Goal: Information Seeking & Learning: Find specific fact

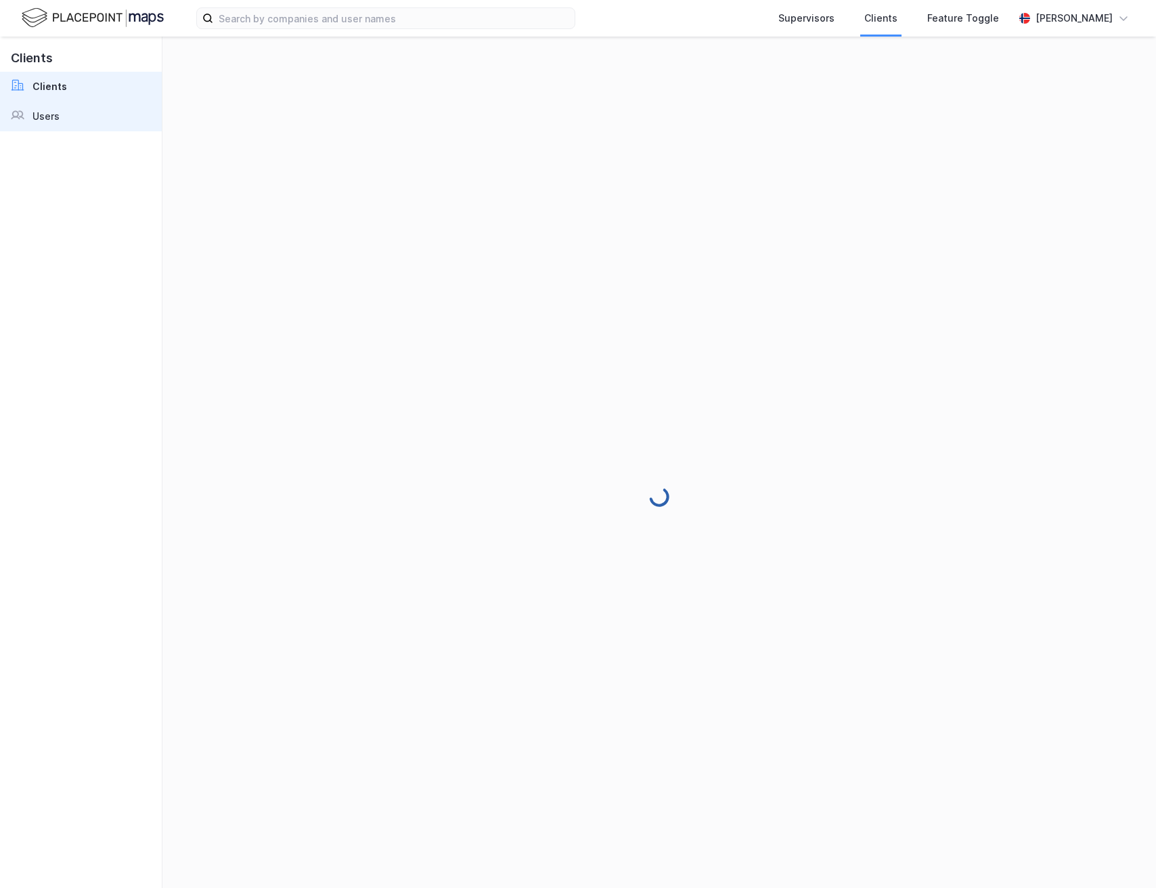
click at [58, 110] on link "Users" at bounding box center [81, 117] width 162 height 30
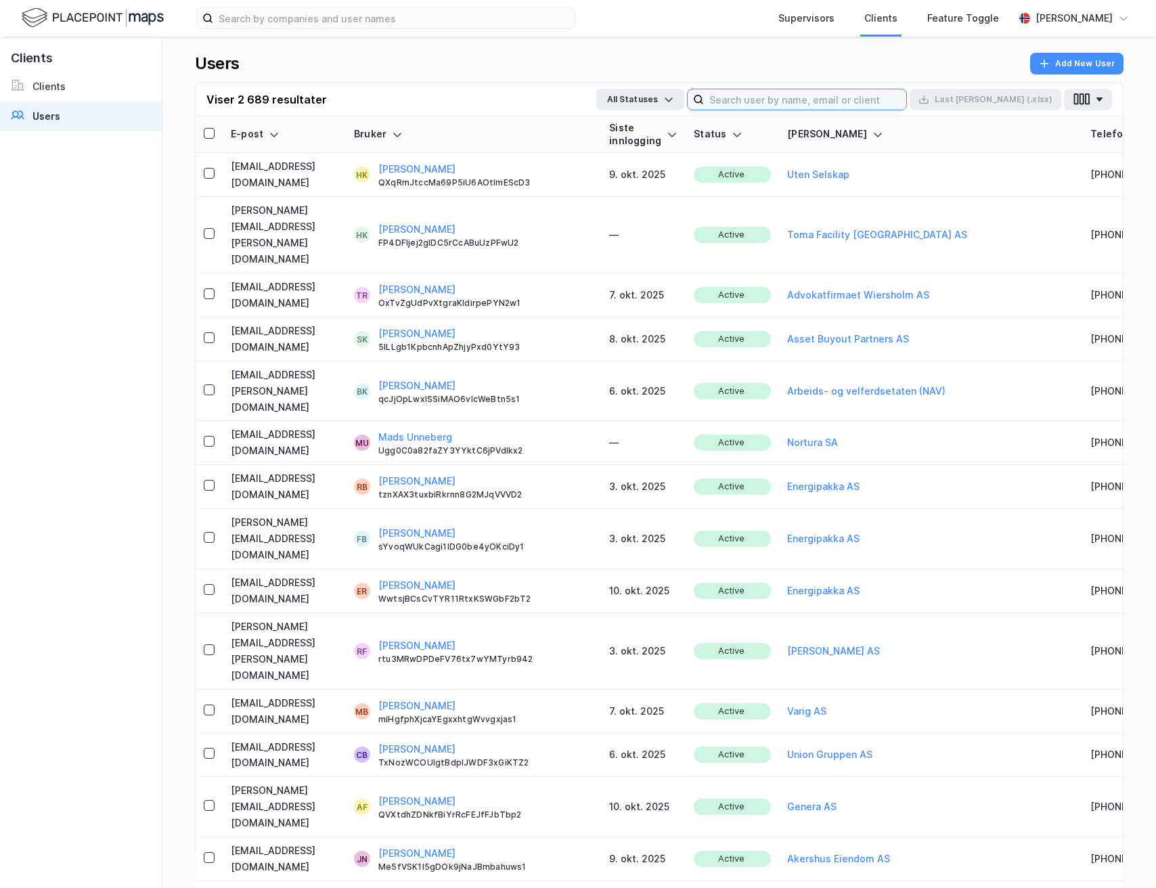
click at [846, 94] on input at bounding box center [805, 99] width 202 height 20
click at [1085, 12] on div "[PERSON_NAME]" at bounding box center [1073, 18] width 77 height 16
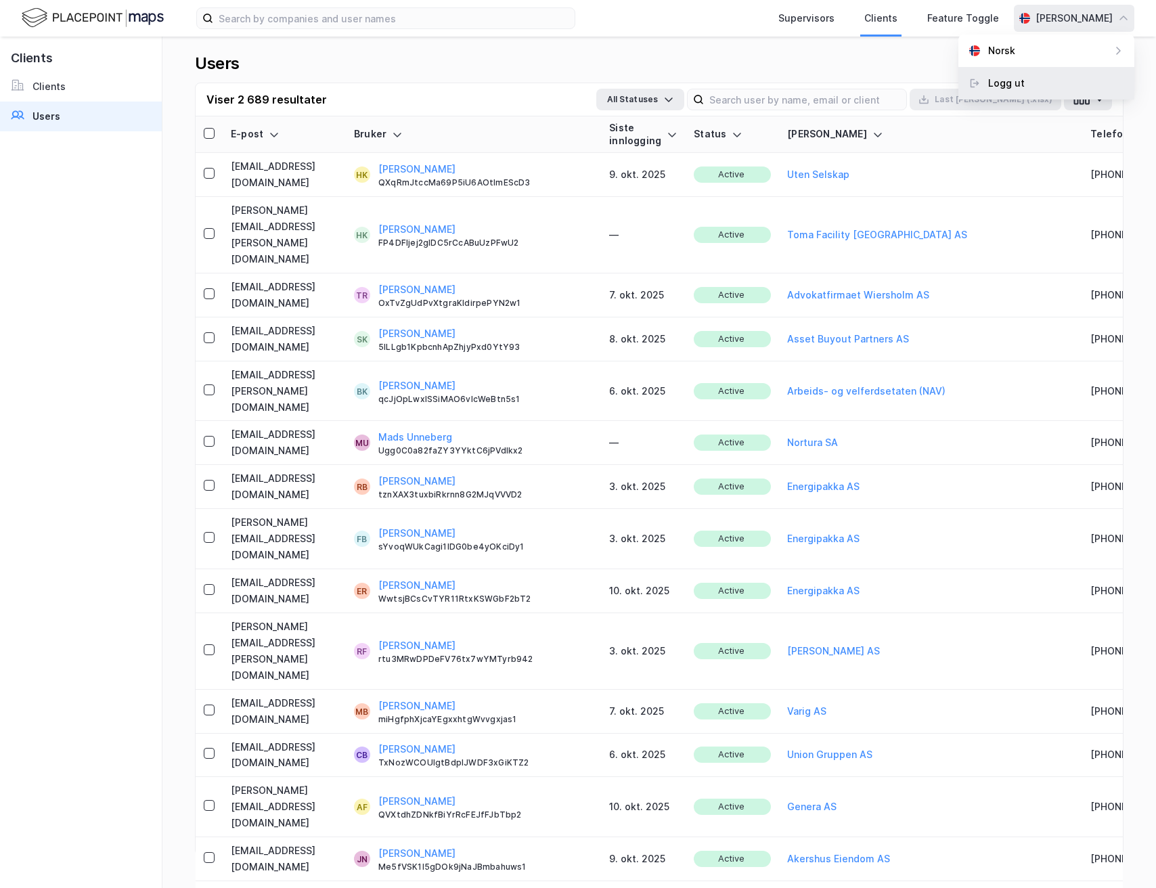
click at [1053, 87] on div "Logg ut" at bounding box center [1046, 83] width 176 height 32
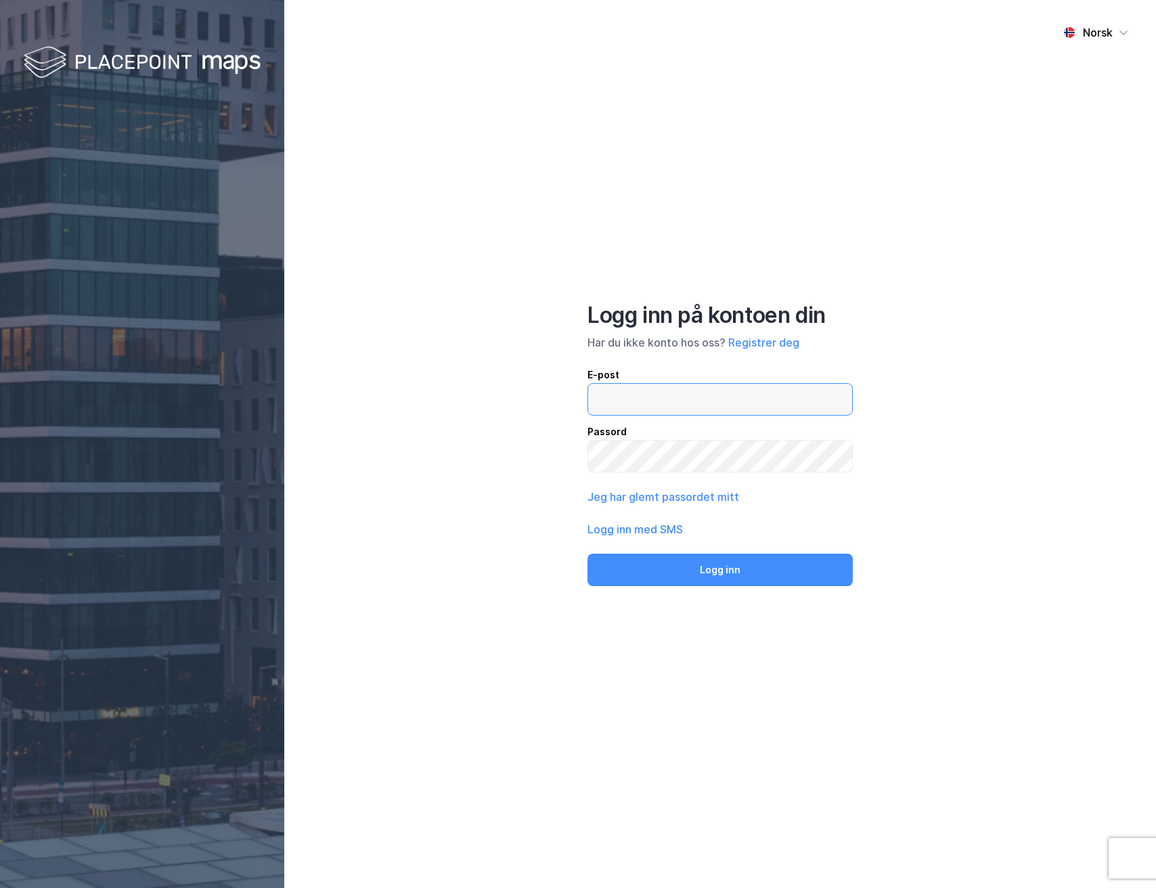
click at [646, 401] on input "email" at bounding box center [720, 399] width 264 height 31
type input "[PERSON_NAME][EMAIL_ADDRESS][DOMAIN_NAME]"
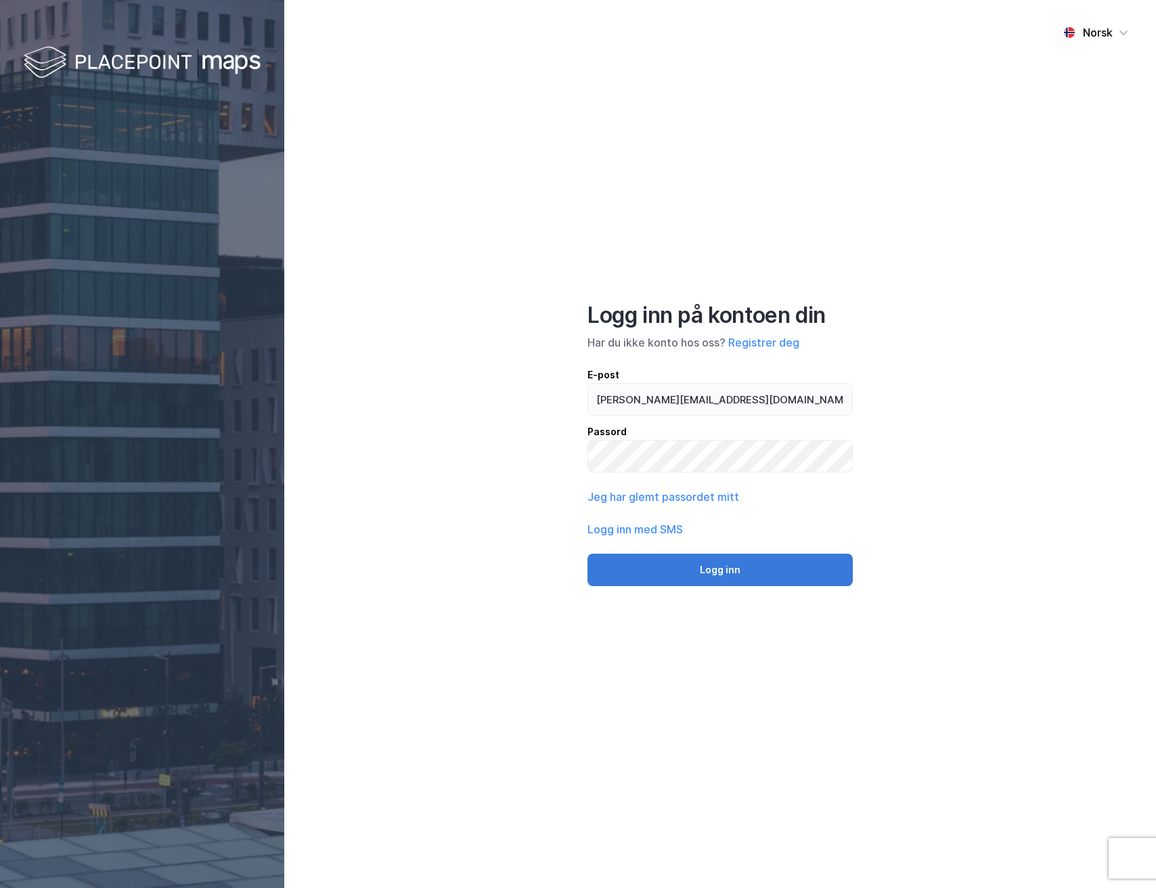
click at [726, 568] on button "Logg inn" at bounding box center [719, 570] width 265 height 32
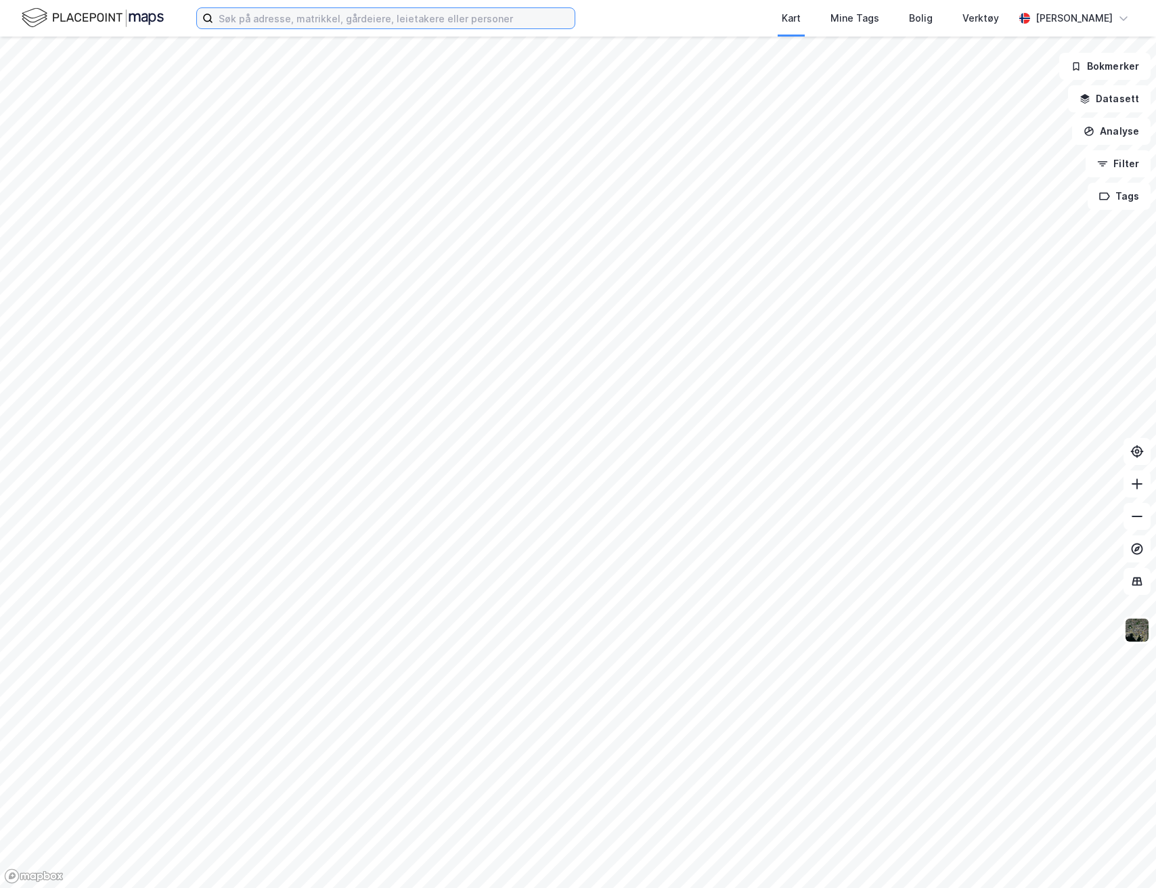
click at [395, 9] on input at bounding box center [393, 18] width 361 height 20
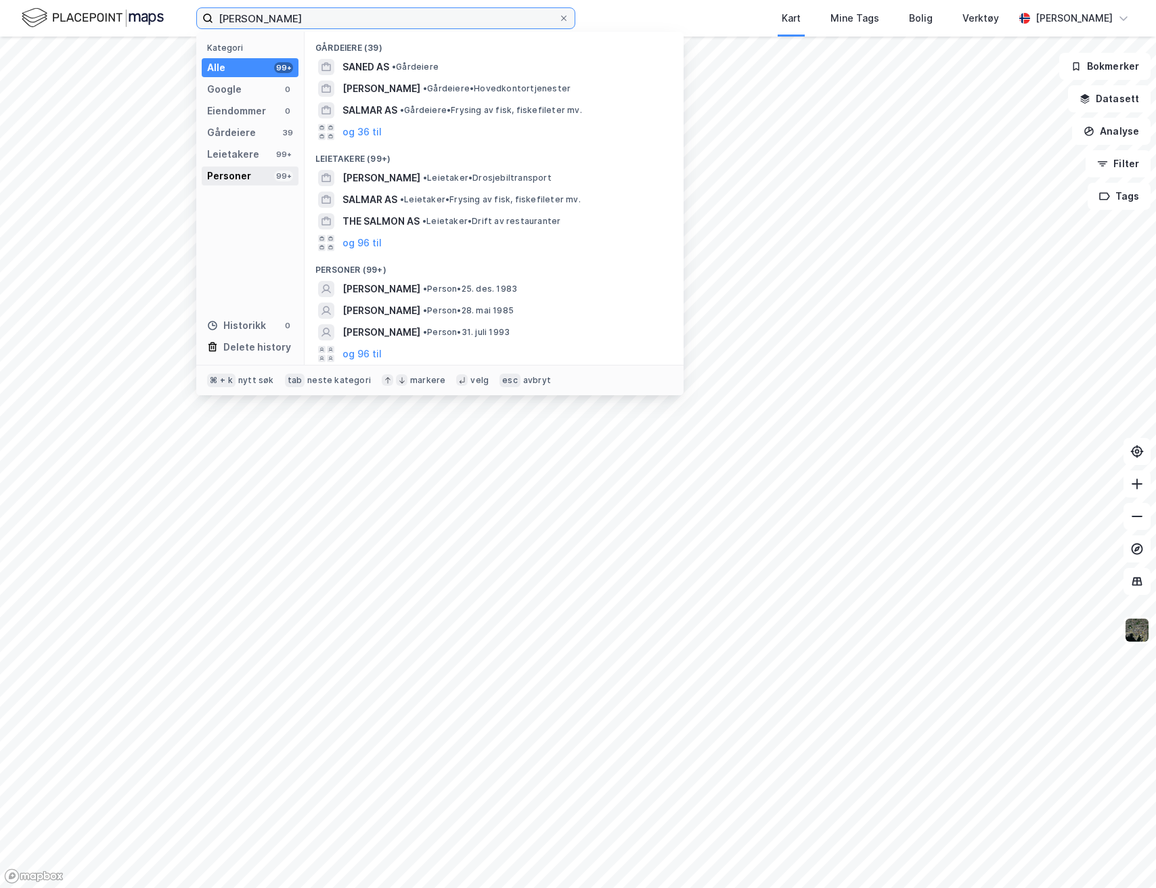
type input "salman saaed"
click at [243, 172] on div "Personer" at bounding box center [229, 176] width 44 height 16
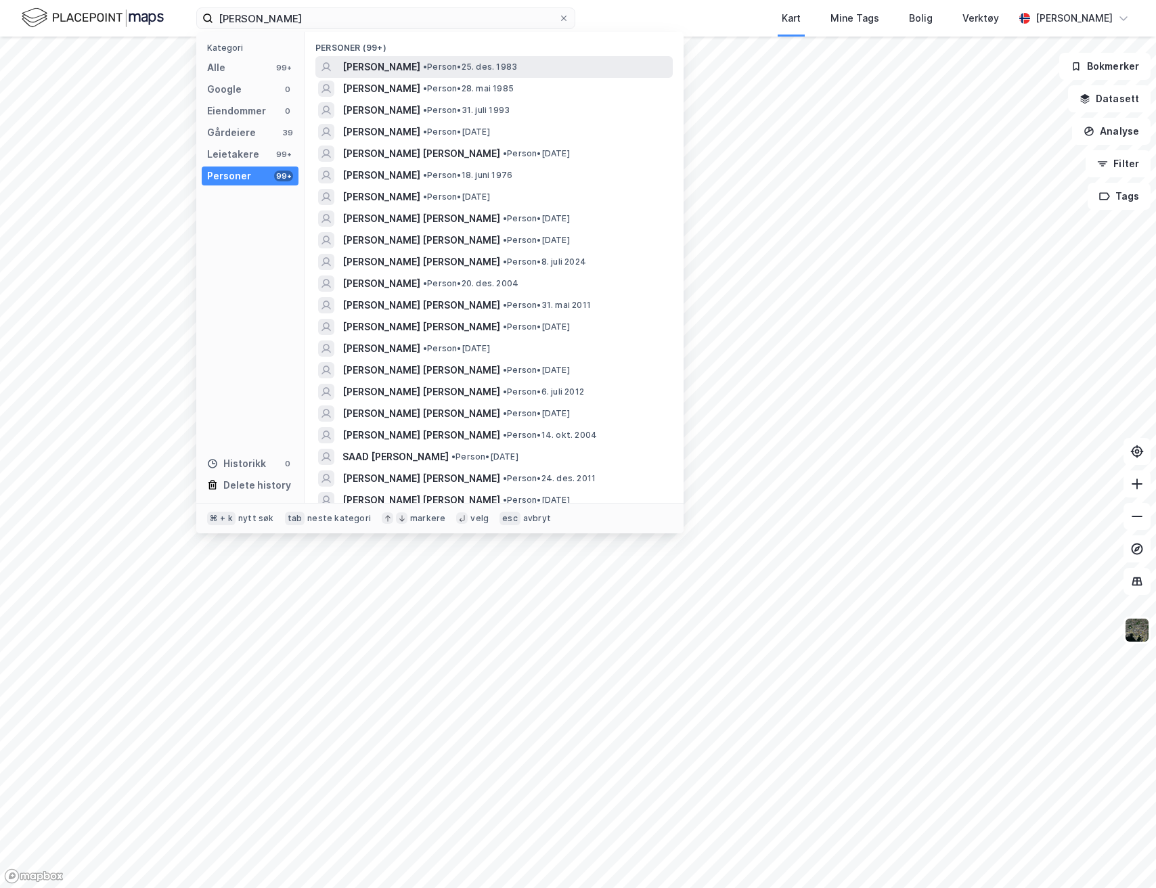
click at [388, 67] on span "SALMAN SAEED" at bounding box center [381, 67] width 78 height 16
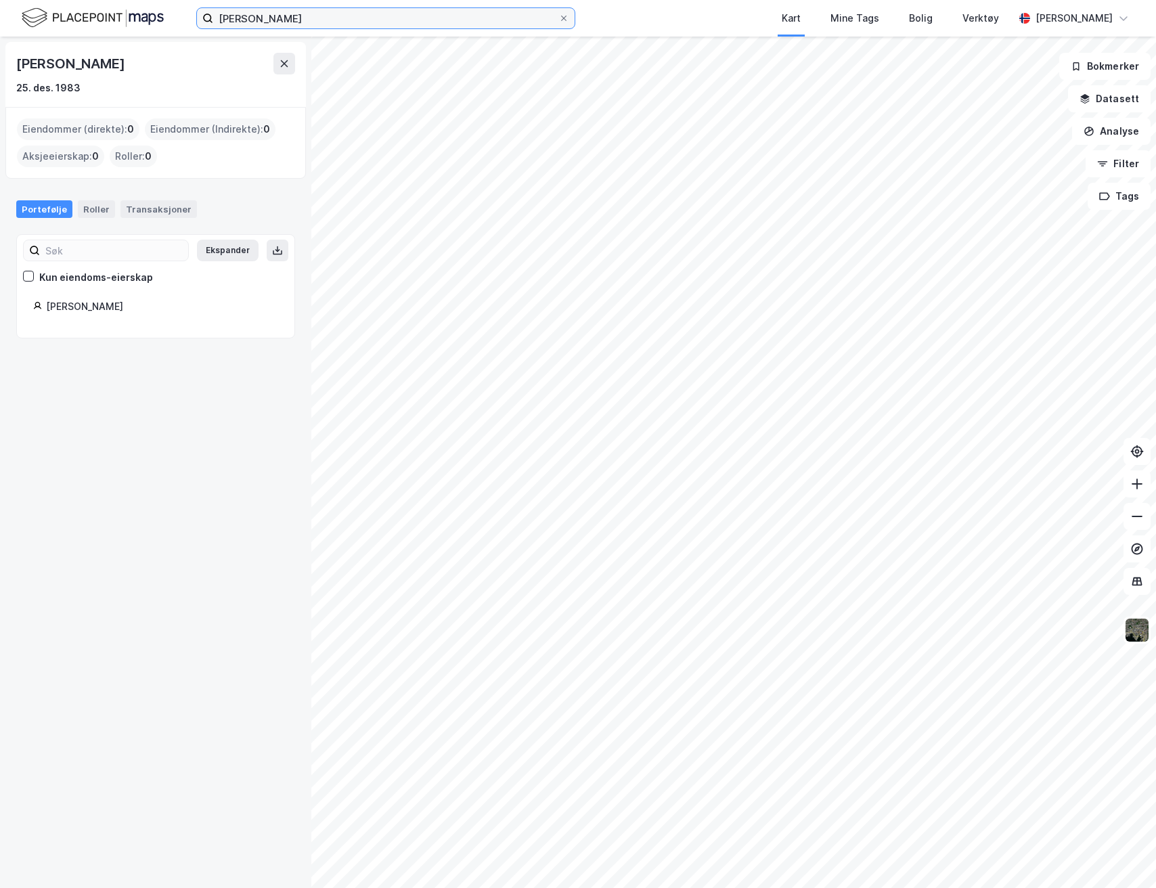
click at [291, 20] on input "salman saaed" at bounding box center [385, 18] width 345 height 20
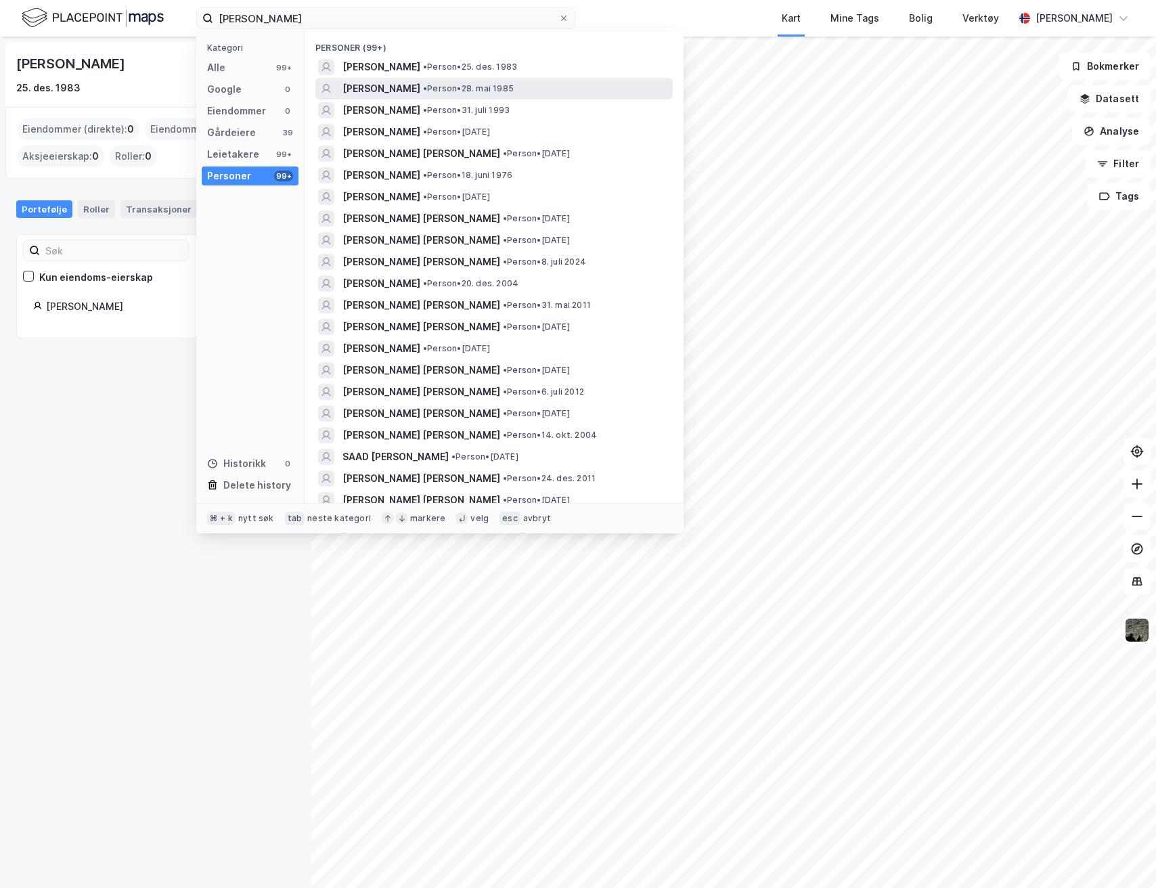
click at [386, 88] on span "SALMAN SAEED" at bounding box center [381, 89] width 78 height 16
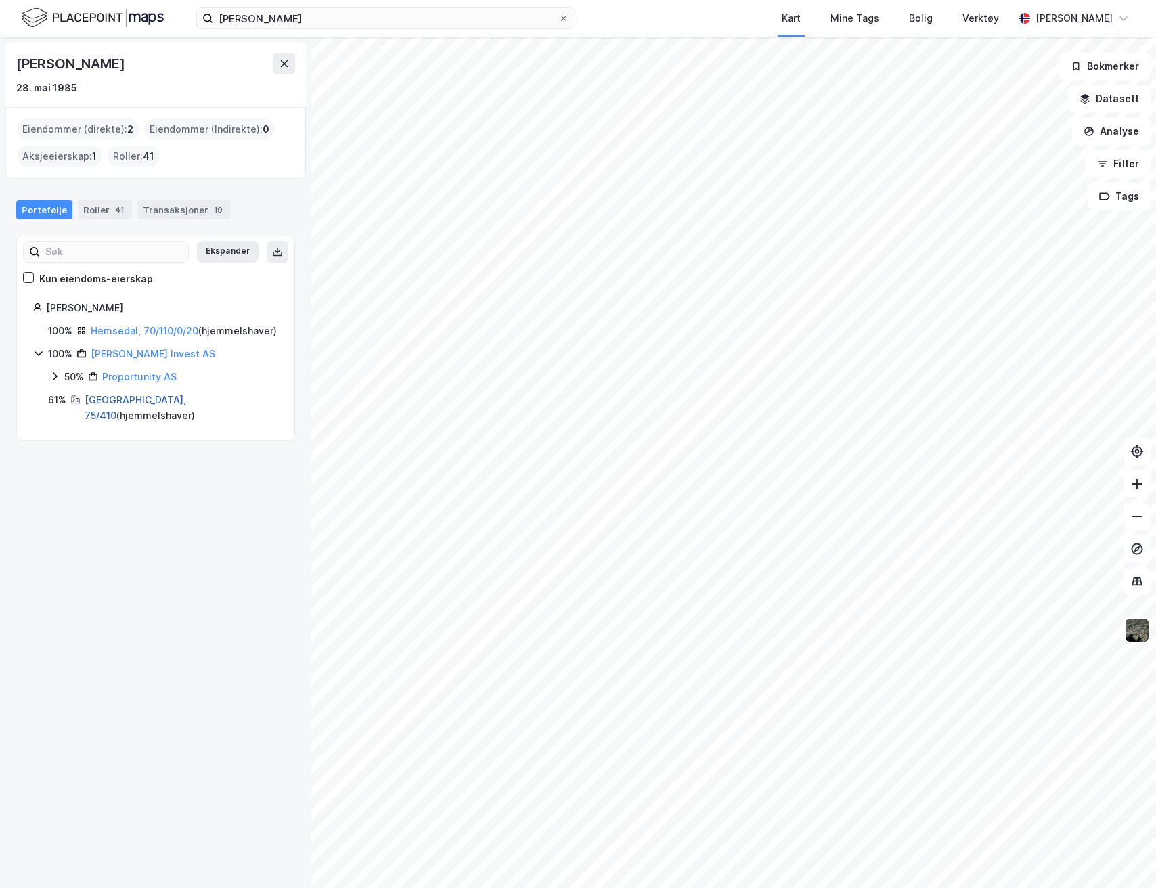
click at [114, 401] on link "Oslo, 75/410" at bounding box center [136, 408] width 102 height 28
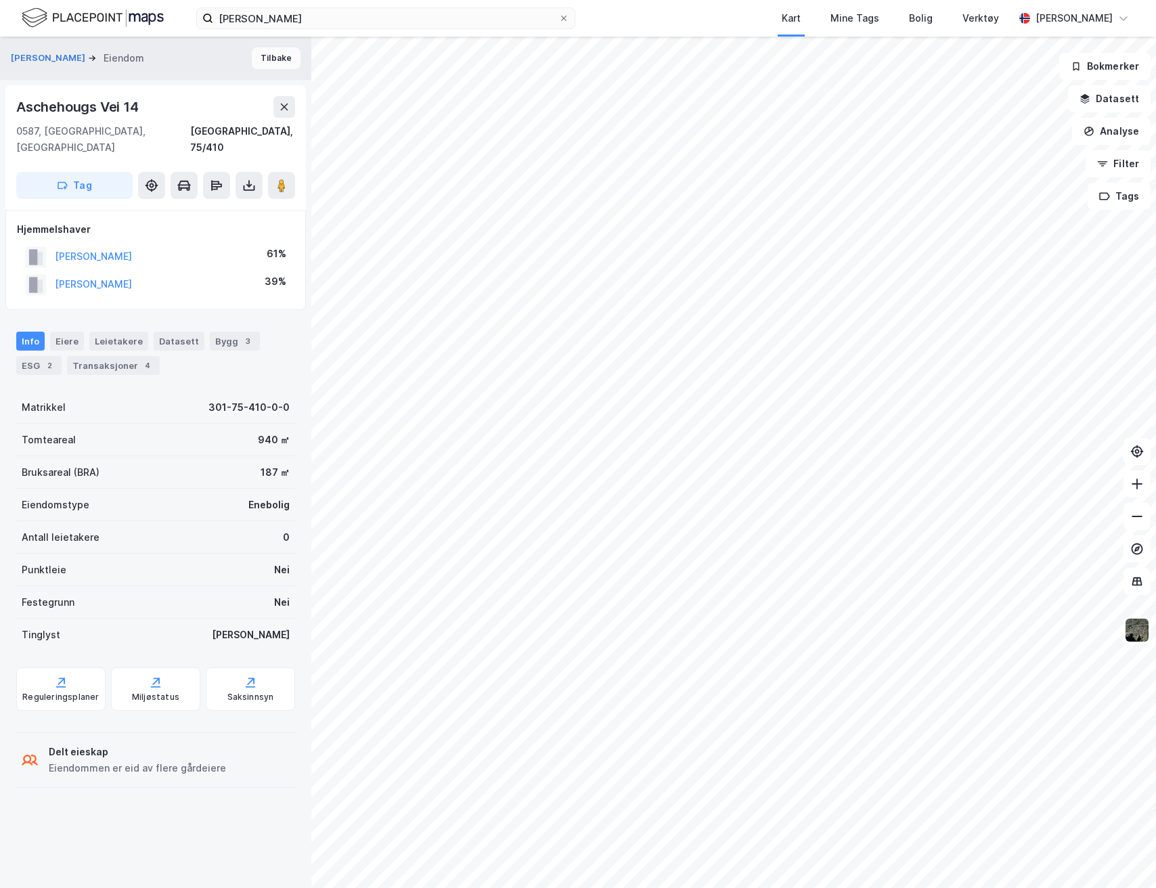
click at [267, 64] on button "Tilbake" at bounding box center [276, 58] width 49 height 22
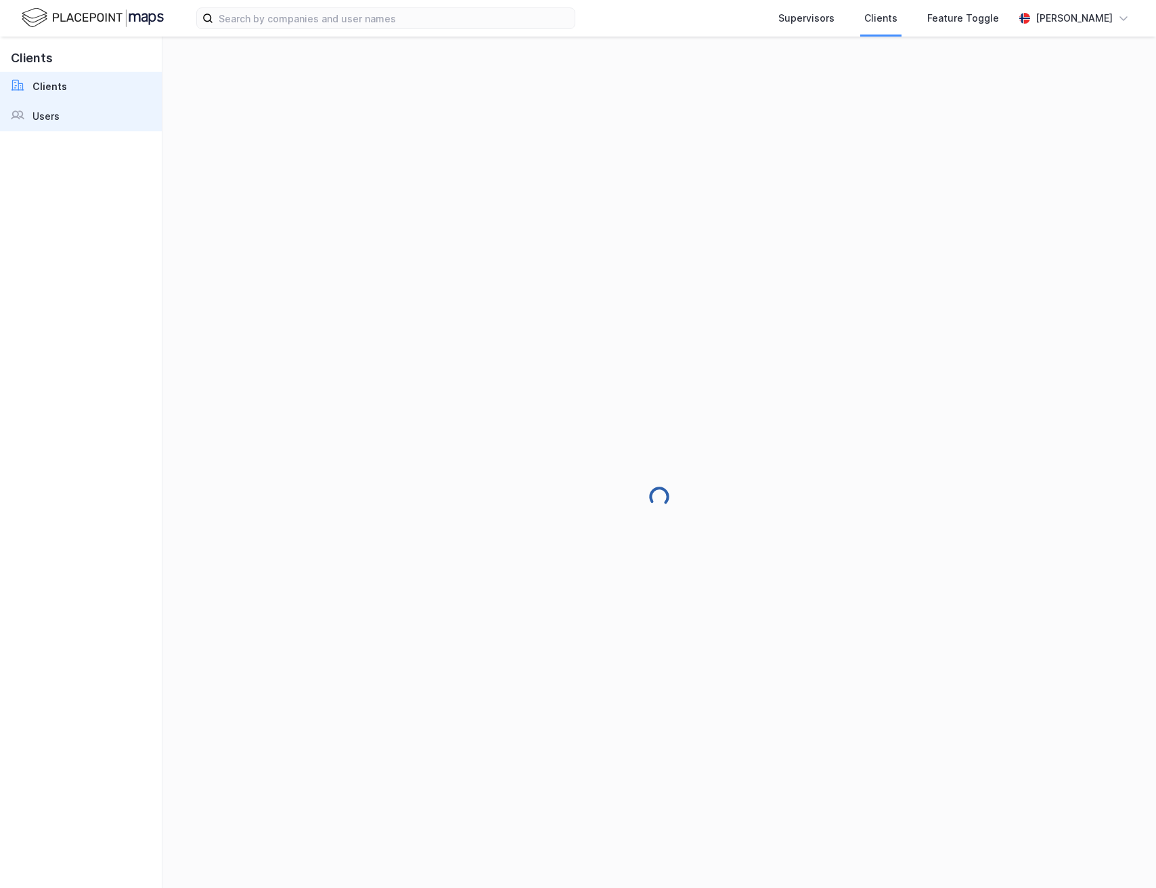
click at [36, 114] on div "Users" at bounding box center [45, 116] width 27 height 16
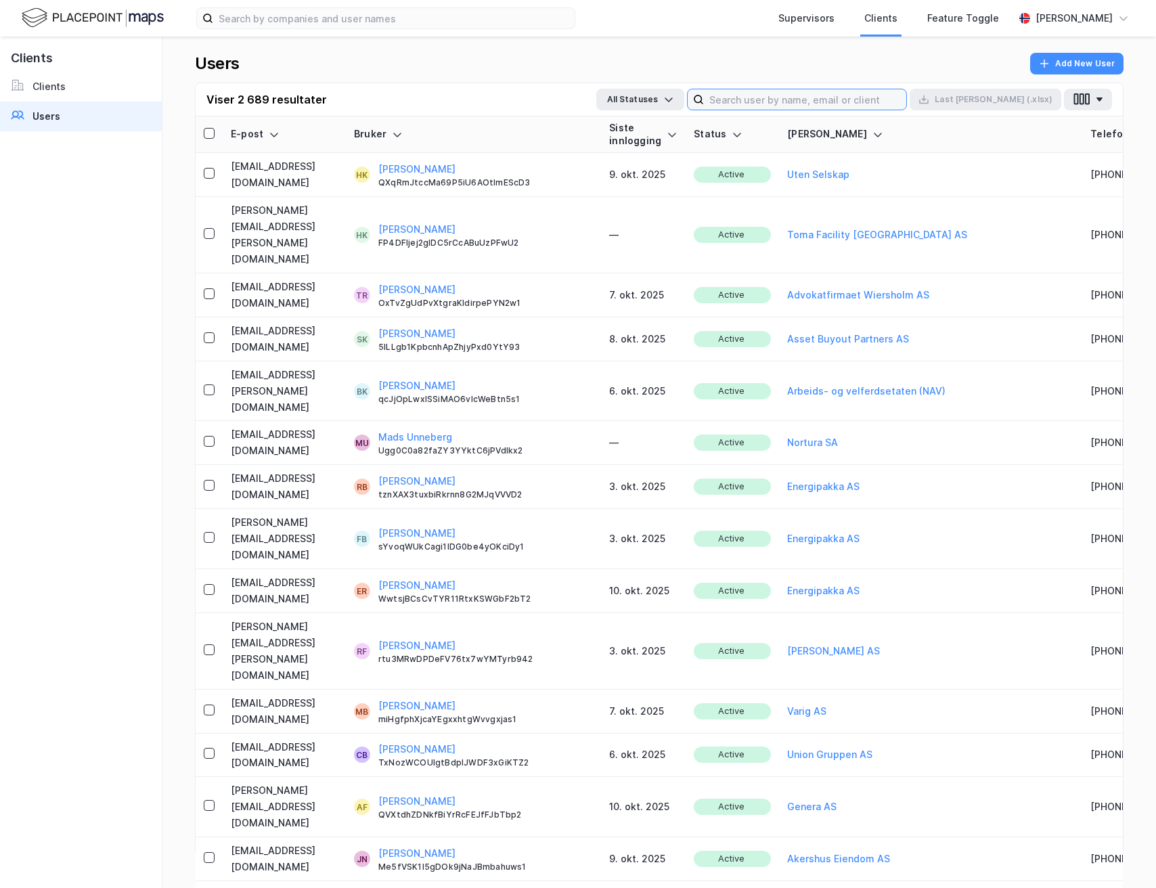
click at [857, 93] on input at bounding box center [805, 99] width 202 height 20
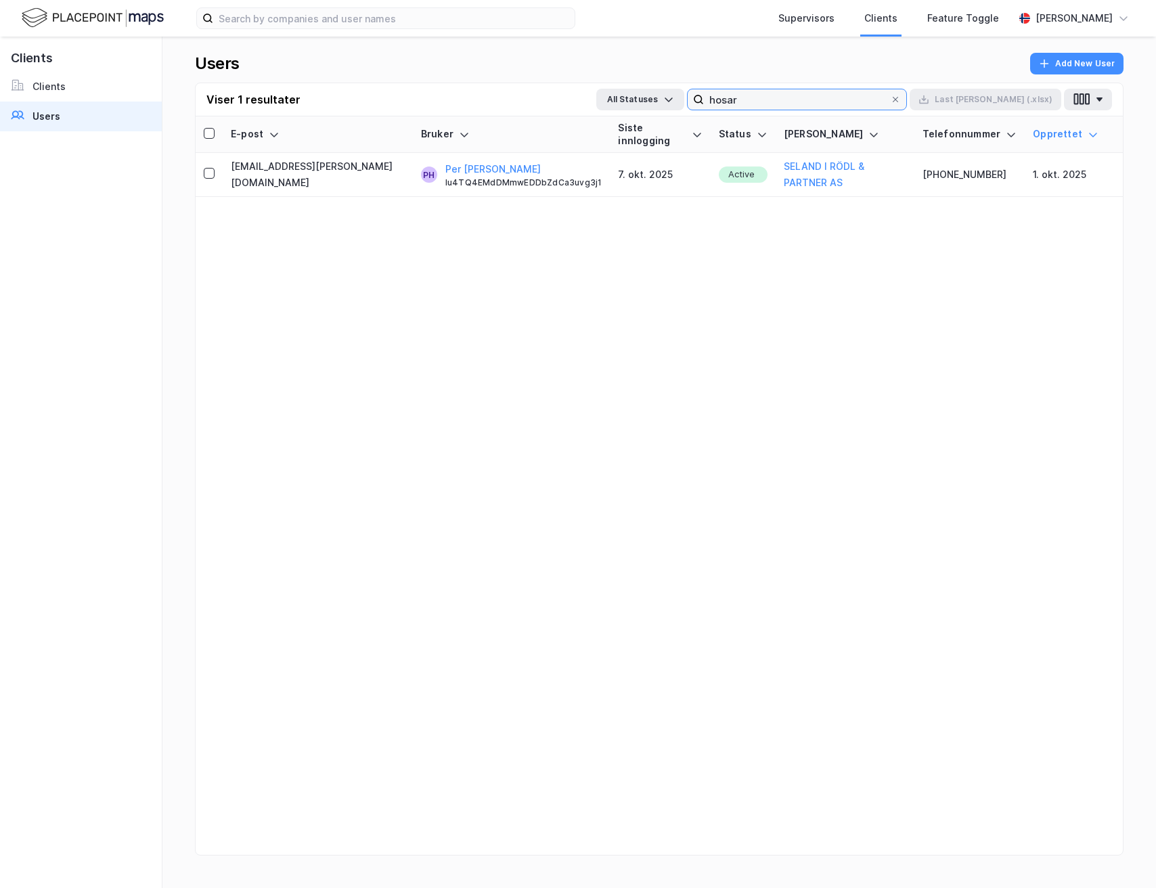
click at [813, 93] on input "hosar" at bounding box center [797, 99] width 186 height 20
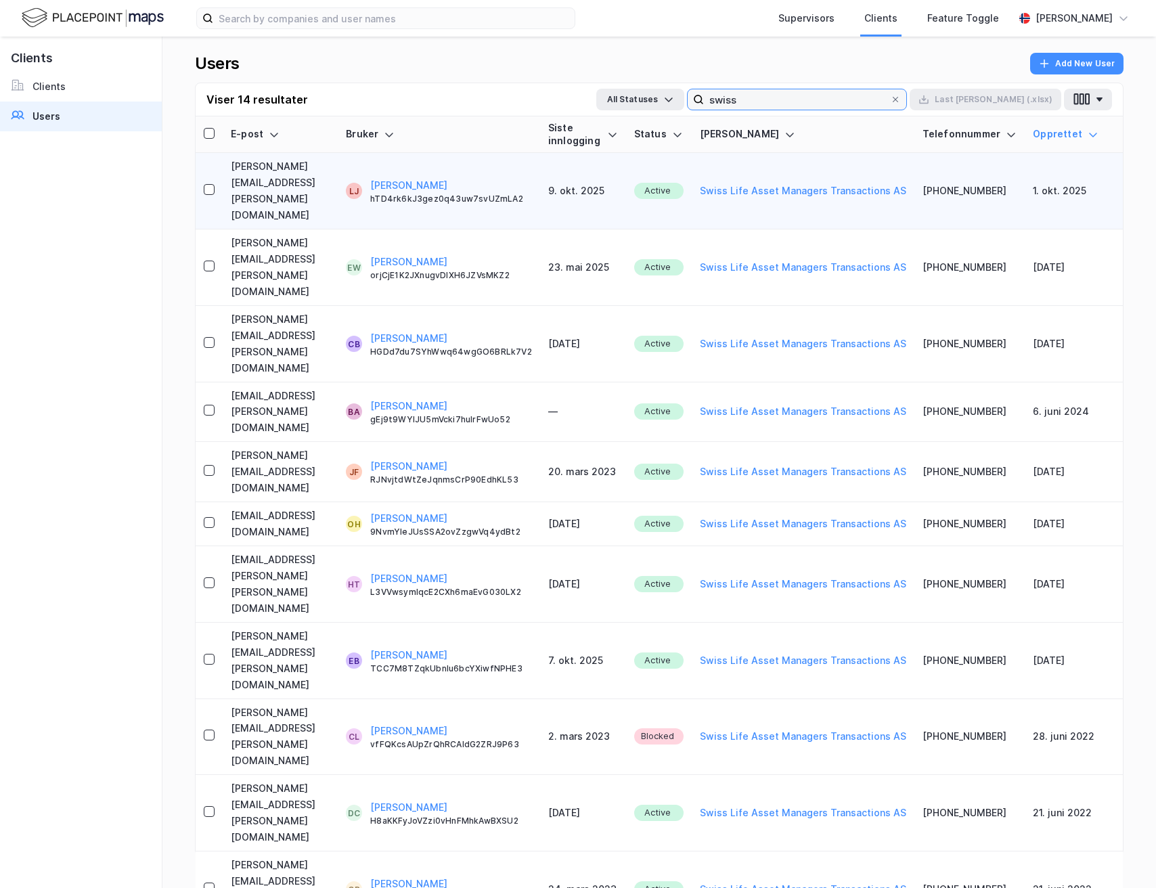
type input "swiss"
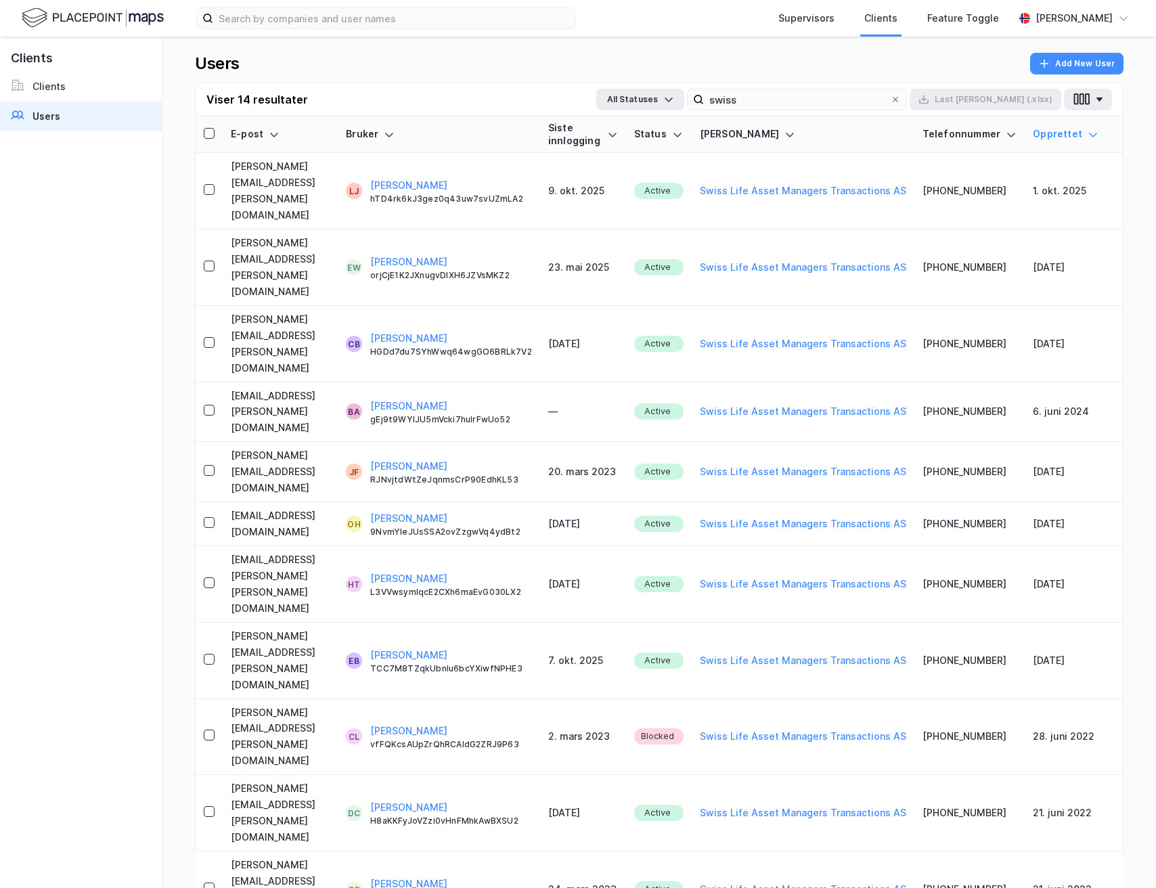
click at [1098, 137] on div "Opprettet" at bounding box center [1066, 134] width 66 height 13
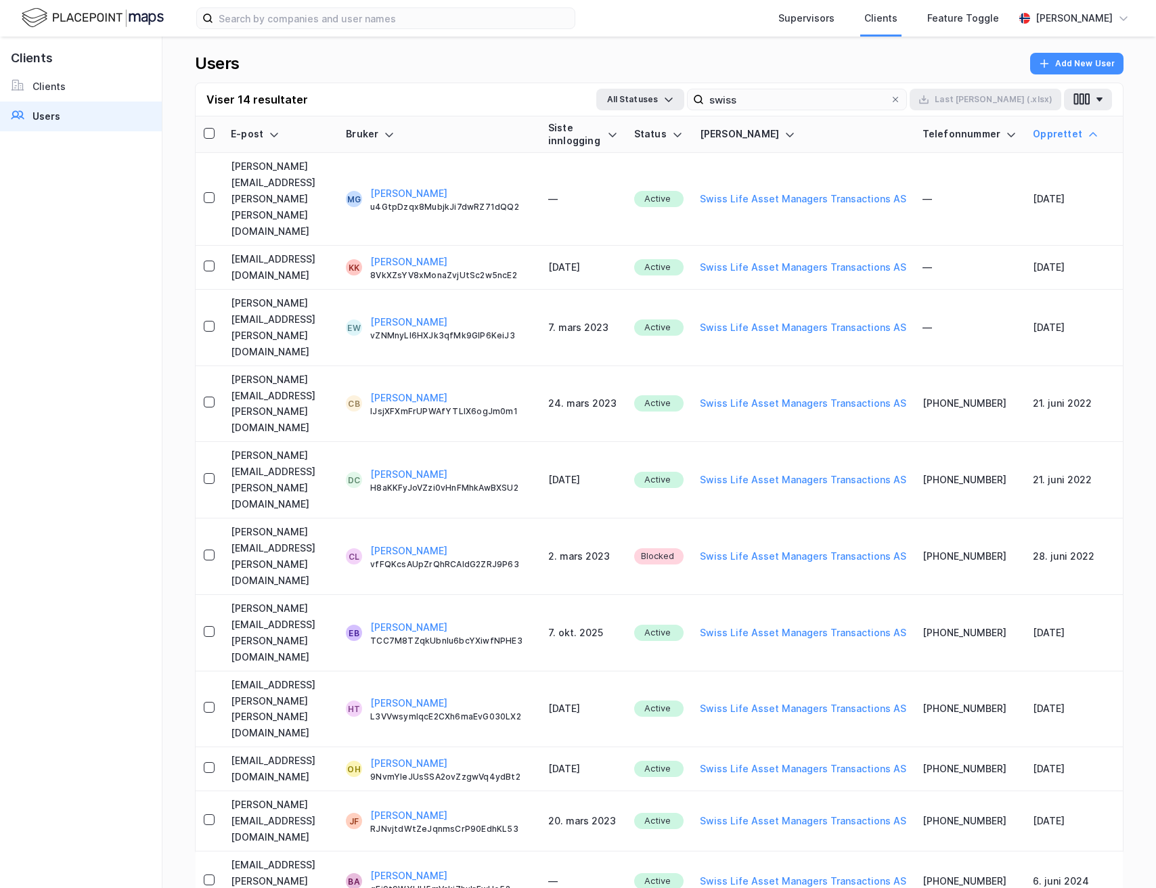
click at [1098, 137] on div "Opprettet" at bounding box center [1066, 134] width 66 height 13
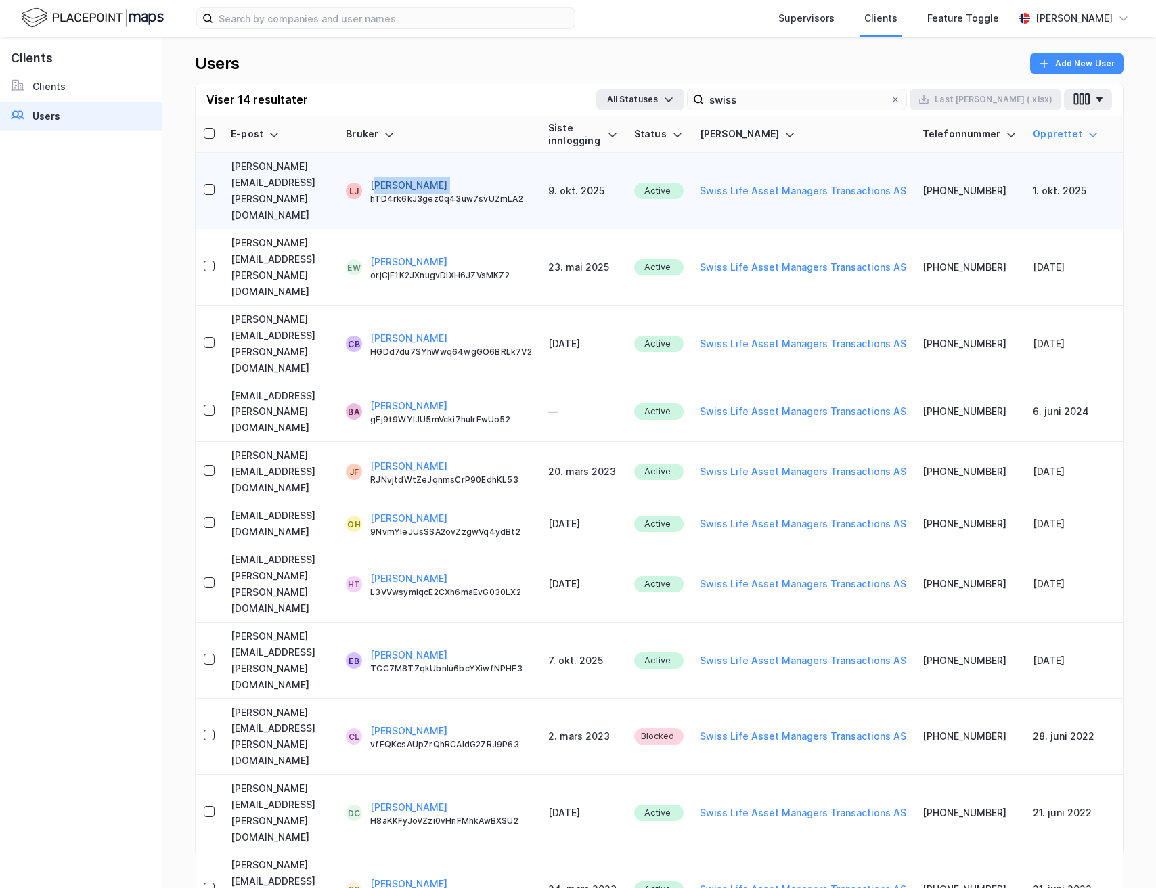
drag, startPoint x: 535, startPoint y: 161, endPoint x: 428, endPoint y: 165, distance: 107.0
click at [428, 177] on div "Leopold Jørgensen hTD4rk6kJ3gez0q43uw7svUZmLA2" at bounding box center [451, 190] width 162 height 27
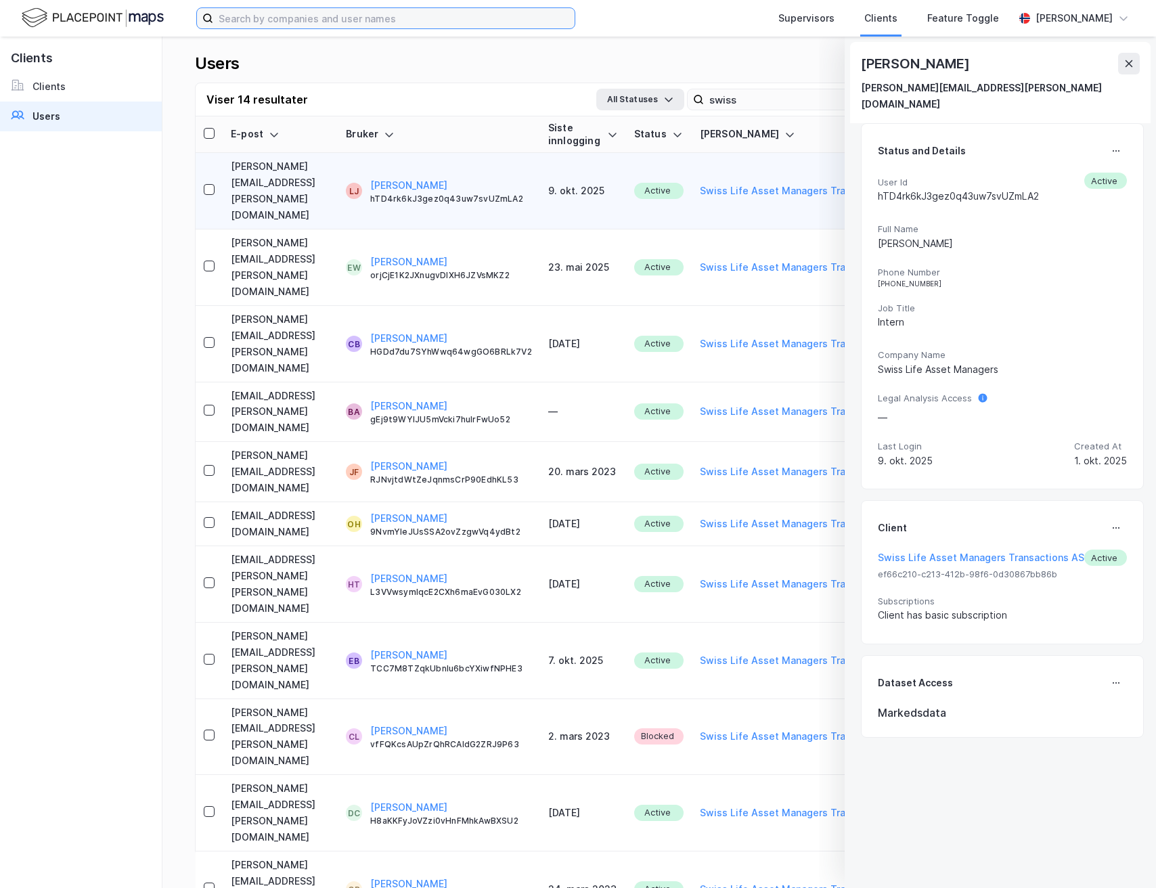
click at [288, 24] on input at bounding box center [393, 18] width 361 height 20
paste input "Bokfinkveien 1"
type input "Bokfinkveien 1"
click at [106, 26] on img at bounding box center [93, 18] width 142 height 24
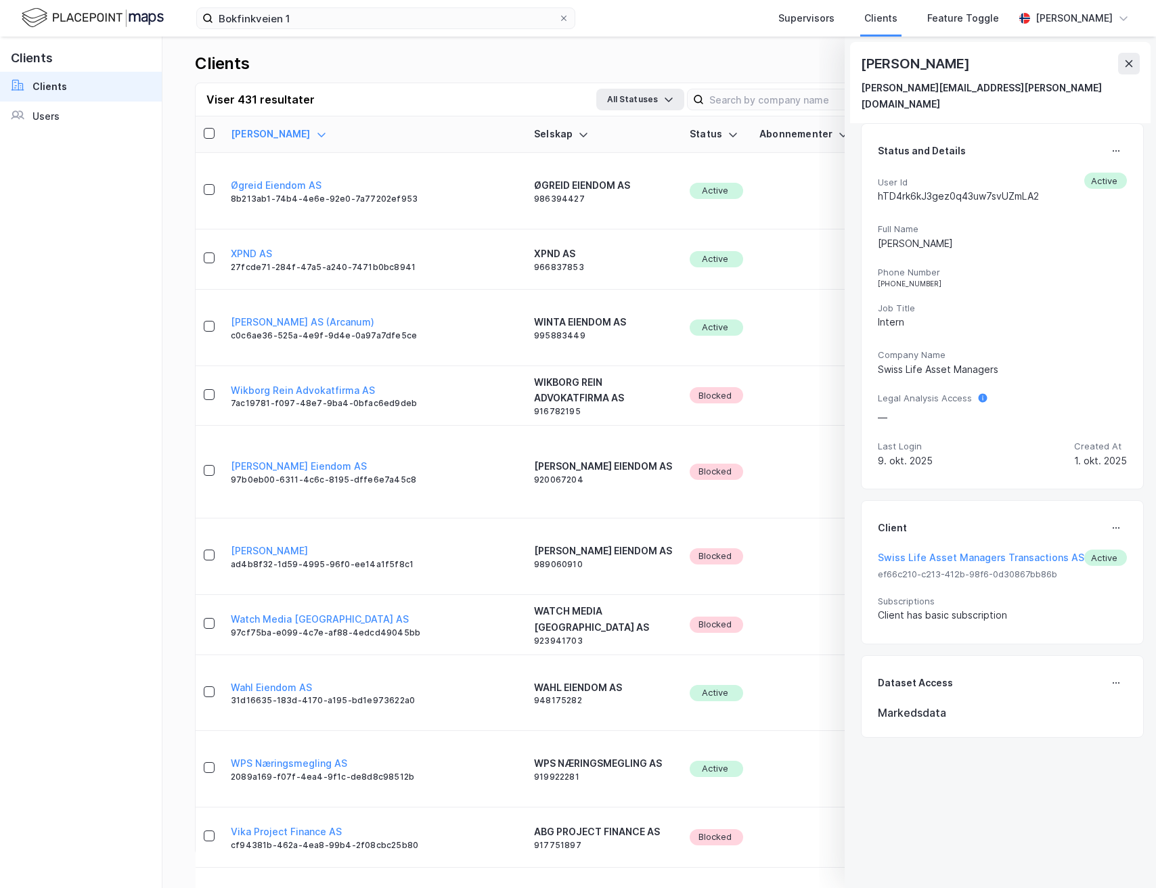
click at [1060, 35] on div "Bokfinkveien 1 Supervisors Clients Feature Toggle Andreas Vestadmin" at bounding box center [578, 18] width 1156 height 37
click at [1058, 15] on div "[PERSON_NAME]" at bounding box center [1073, 18] width 77 height 16
click at [1050, 72] on div "Logg ut" at bounding box center [1046, 83] width 176 height 32
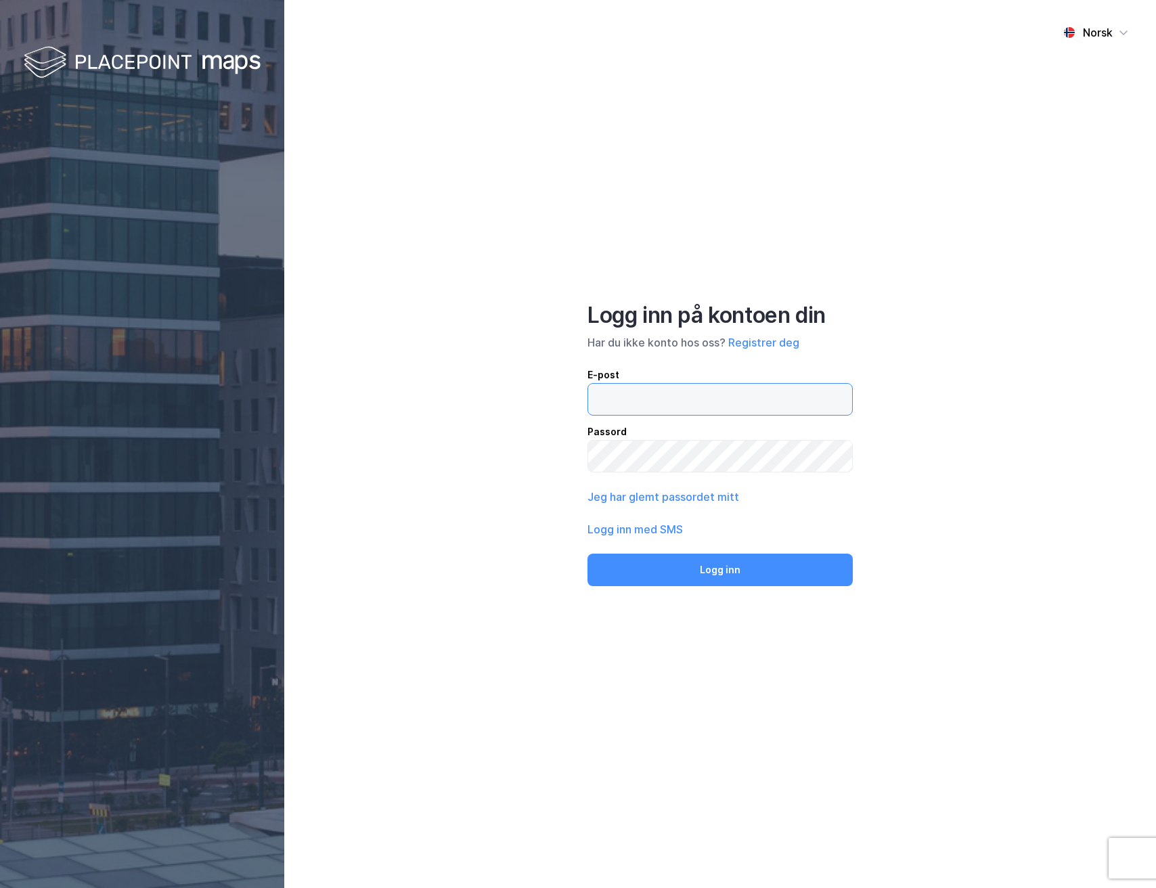
click at [727, 405] on input "email" at bounding box center [720, 399] width 264 height 31
type input "andreas+admin@newsecmaps.com"
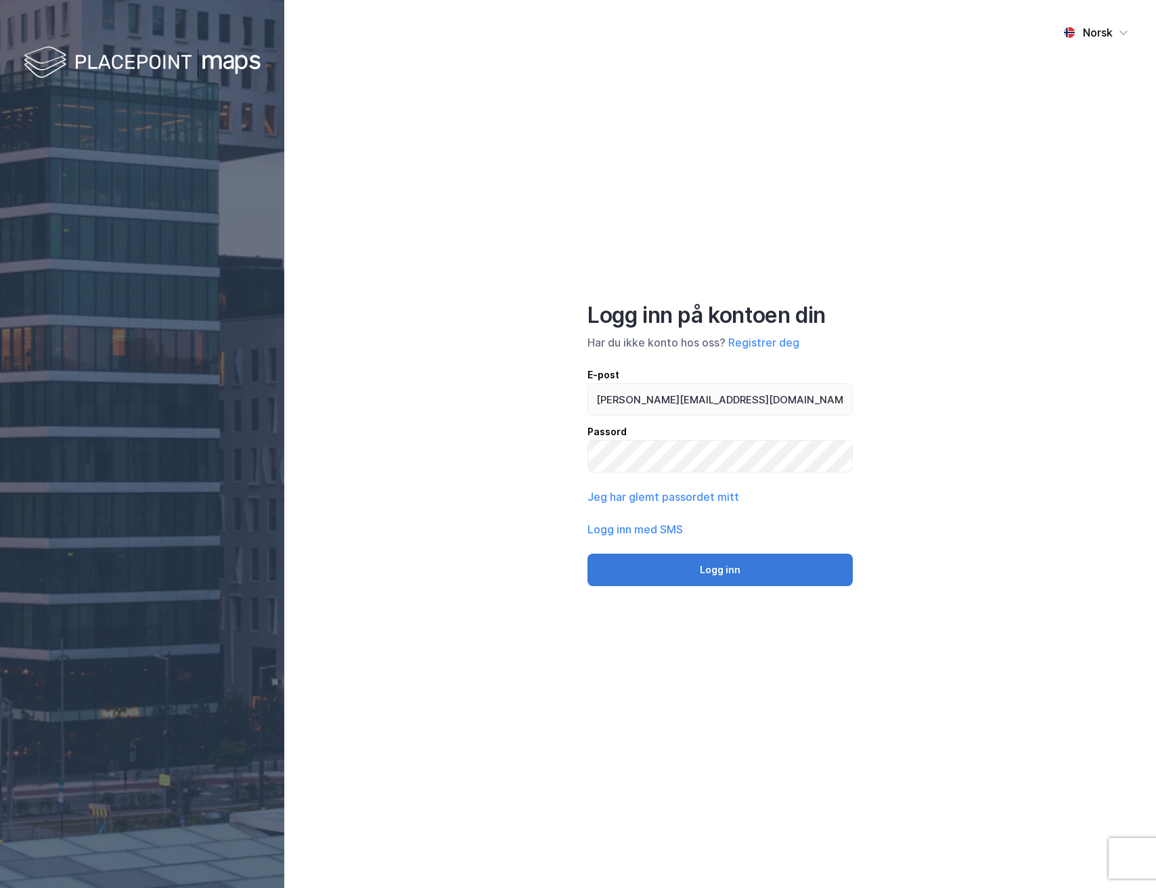
click at [688, 569] on button "Logg inn" at bounding box center [719, 570] width 265 height 32
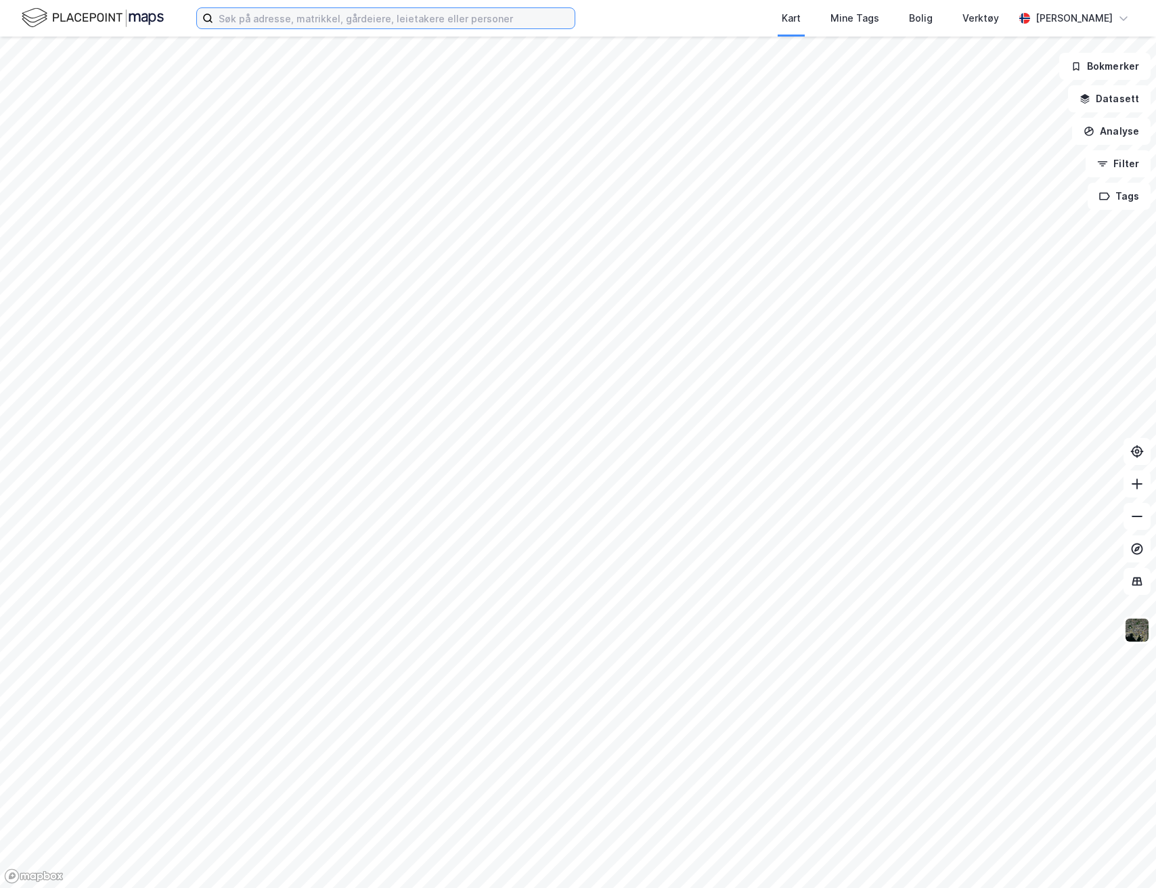
click at [279, 24] on input at bounding box center [393, 18] width 361 height 20
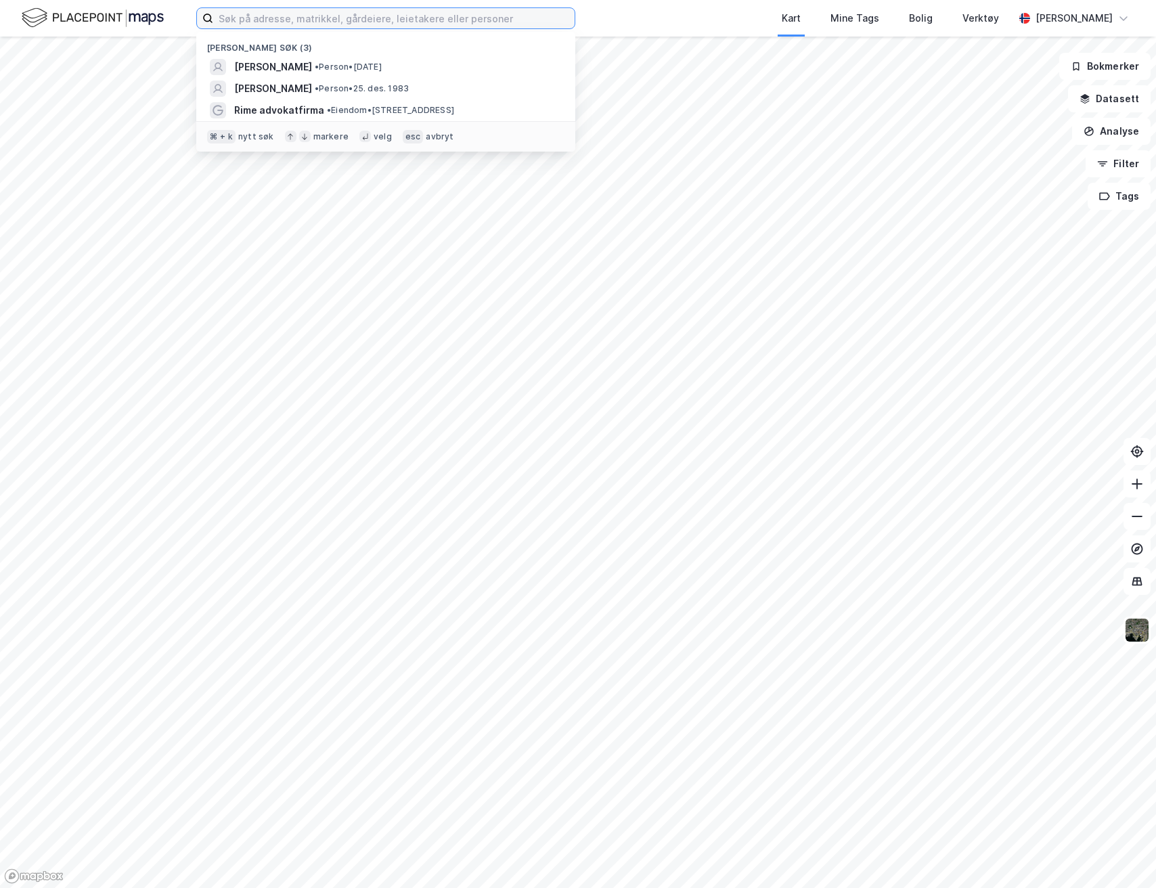
paste input "Bokfinkveien 1"
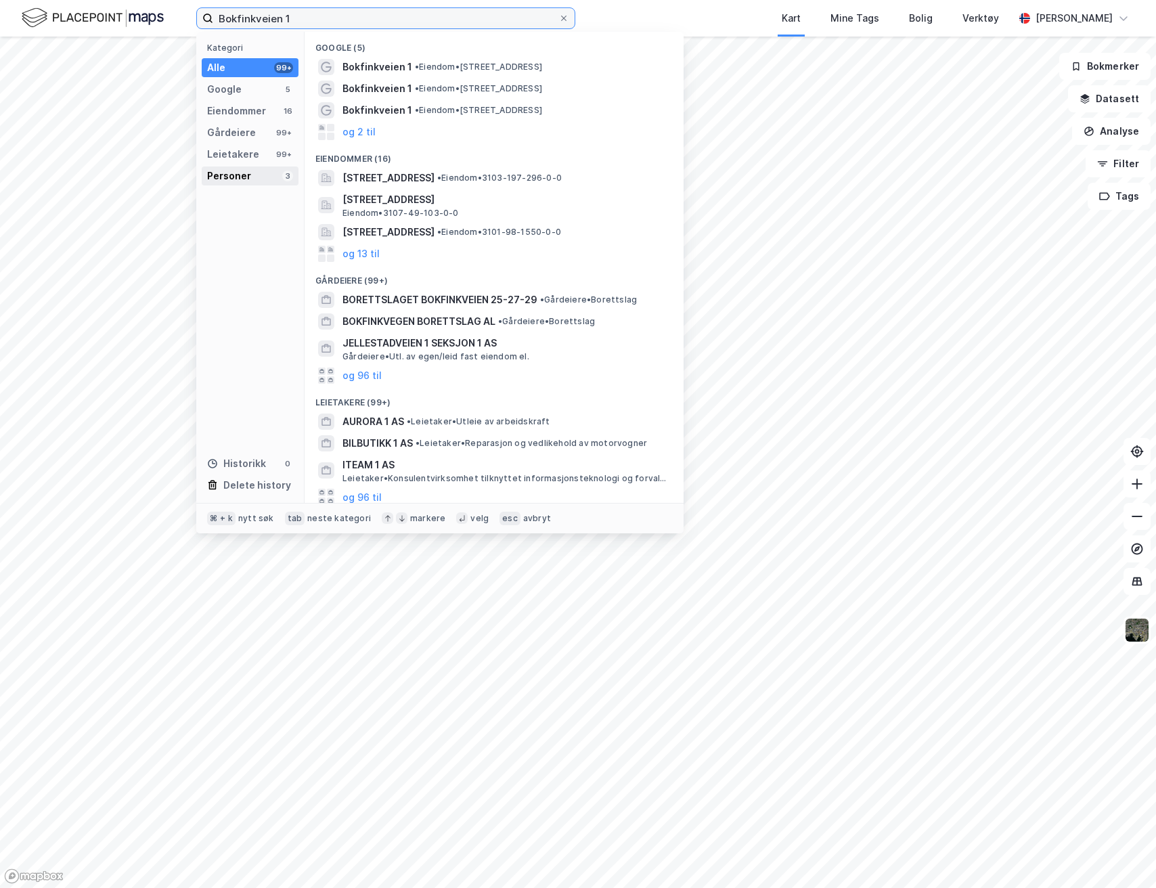
type input "Bokfinkveien 1"
click at [246, 174] on div "Personer" at bounding box center [229, 176] width 44 height 16
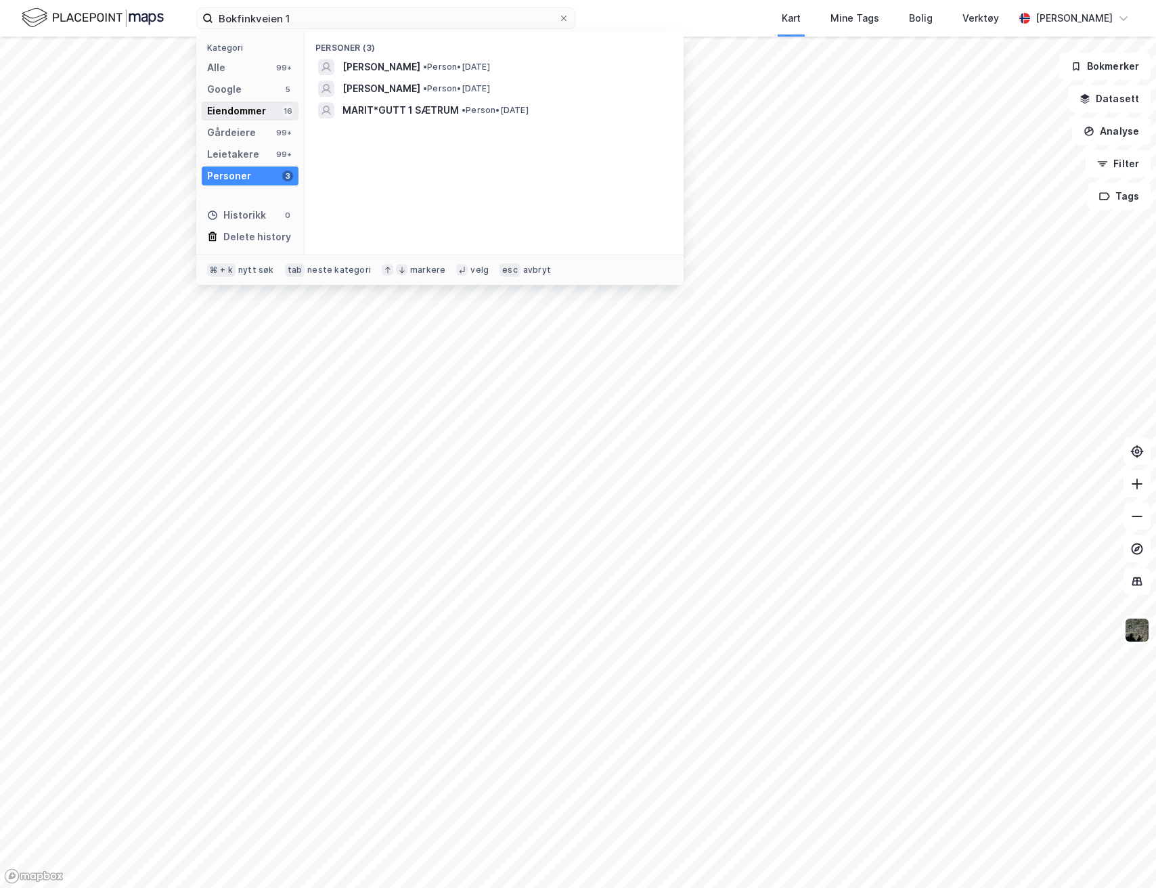
click at [248, 108] on div "Eiendommer" at bounding box center [236, 111] width 59 height 16
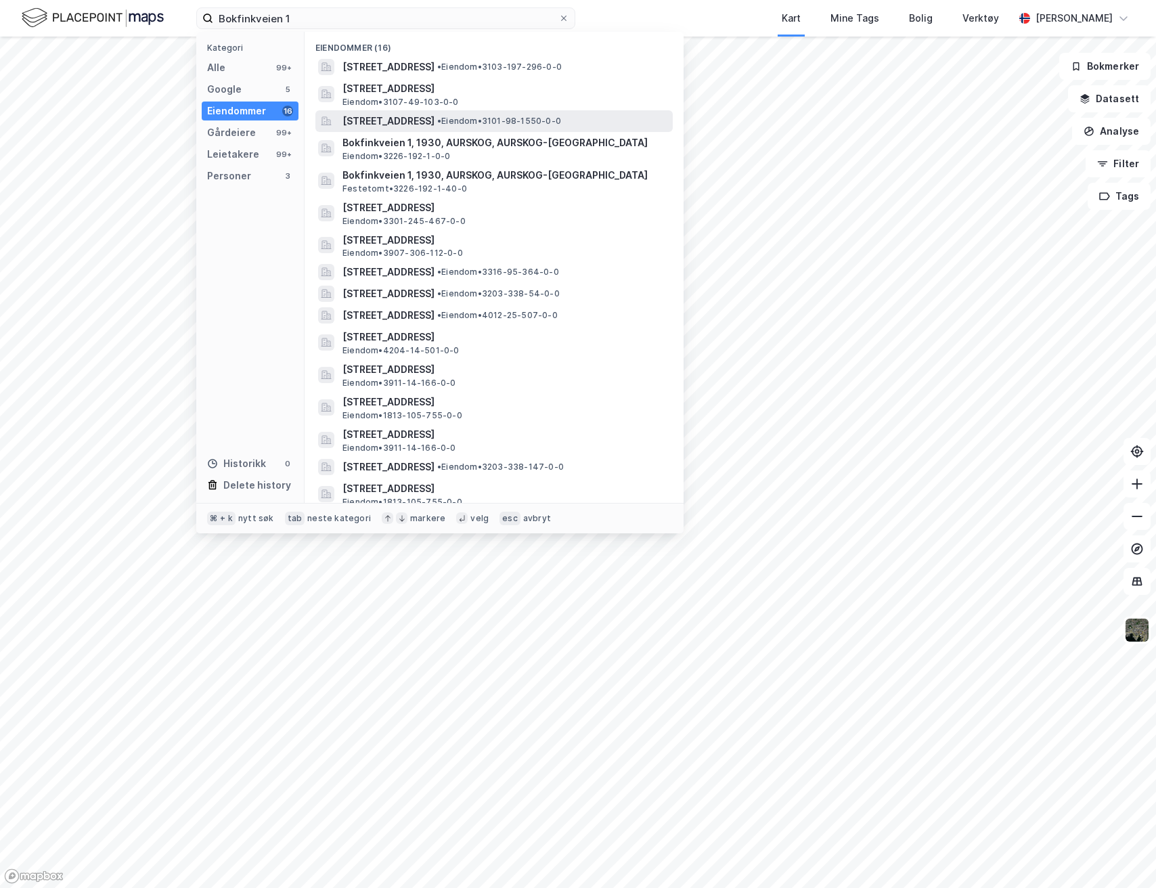
click at [434, 117] on span "Bokfinkveien 1, 1786, HALDEN, HALDEN" at bounding box center [388, 121] width 92 height 16
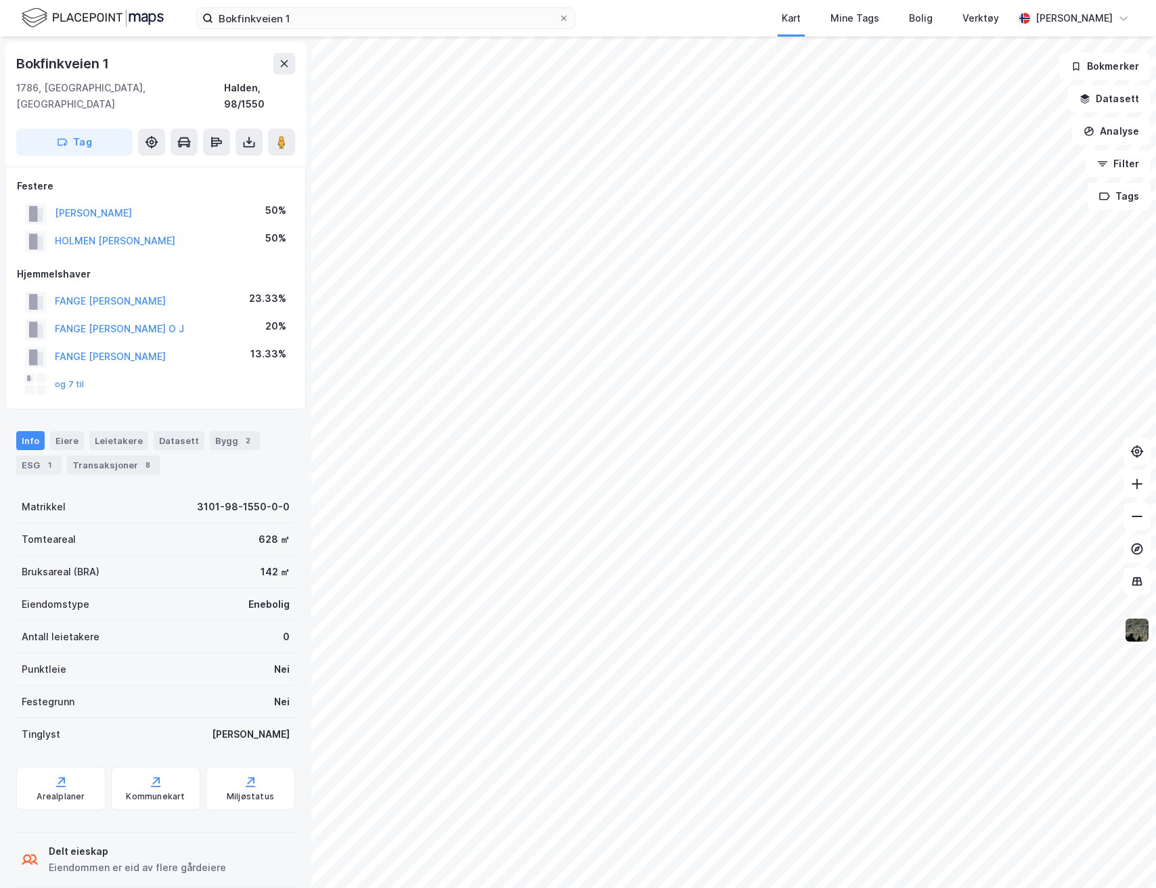
click at [114, 460] on div "Info Eiere Leietakere Datasett Bygg 2 ESG 1 Transaksjoner 8" at bounding box center [155, 447] width 311 height 65
click at [114, 455] on div "Transaksjoner 8" at bounding box center [113, 464] width 93 height 19
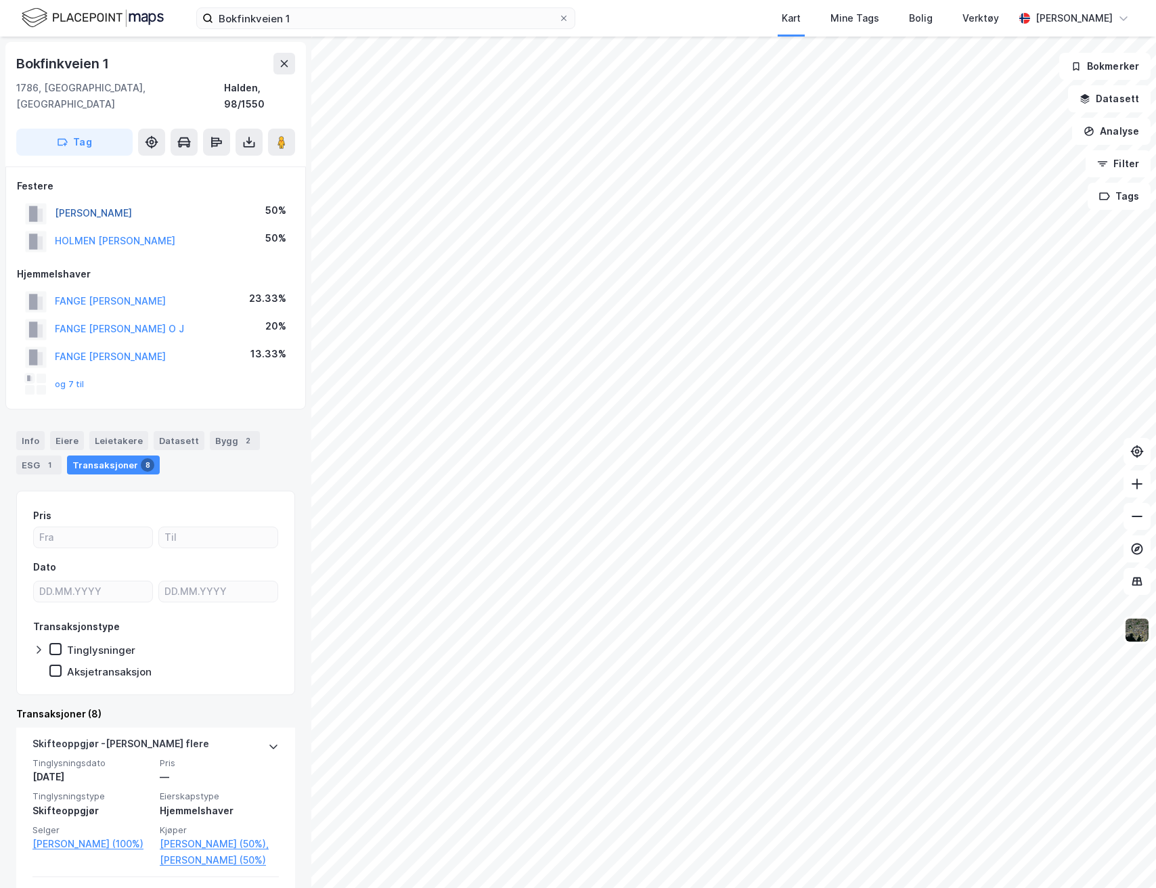
click at [0, 0] on button "HOLMEN LARS ERIK" at bounding box center [0, 0] width 0 height 0
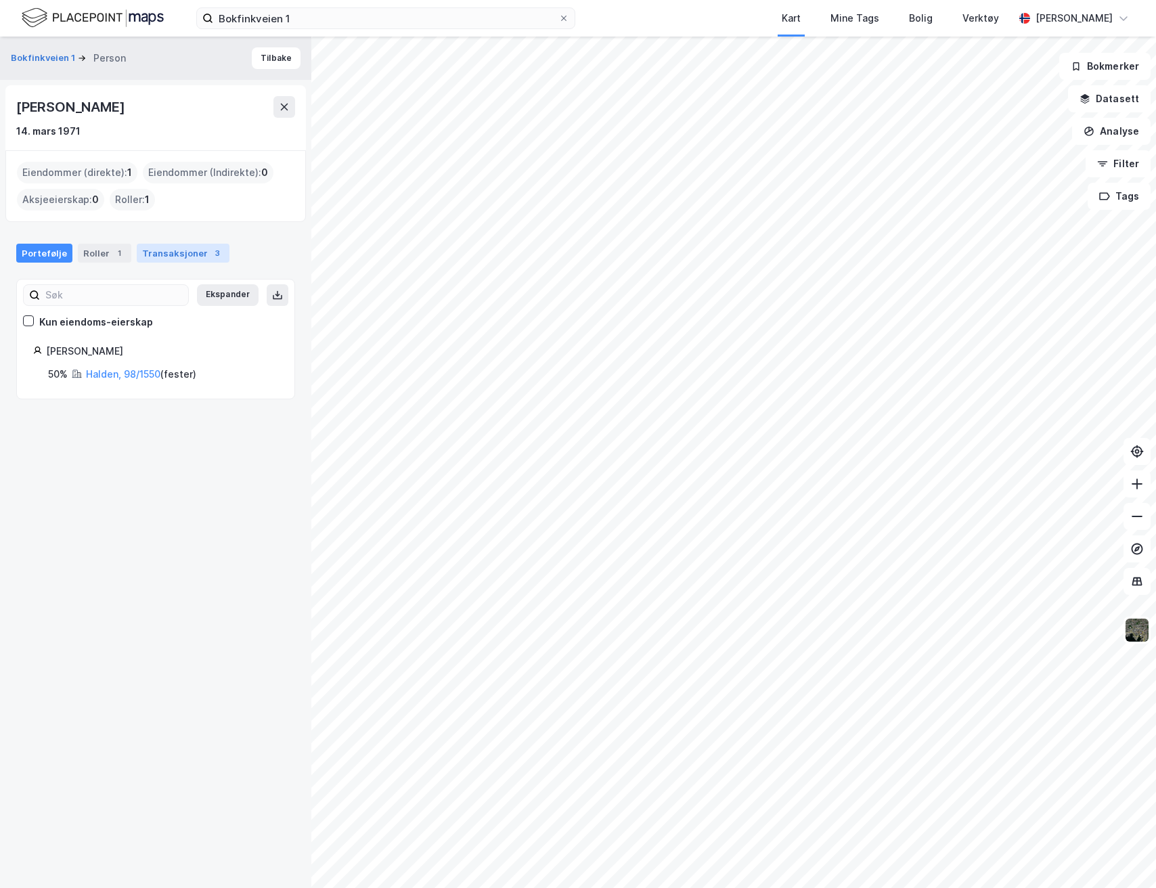
click at [162, 254] on div "Transaksjoner 3" at bounding box center [183, 253] width 93 height 19
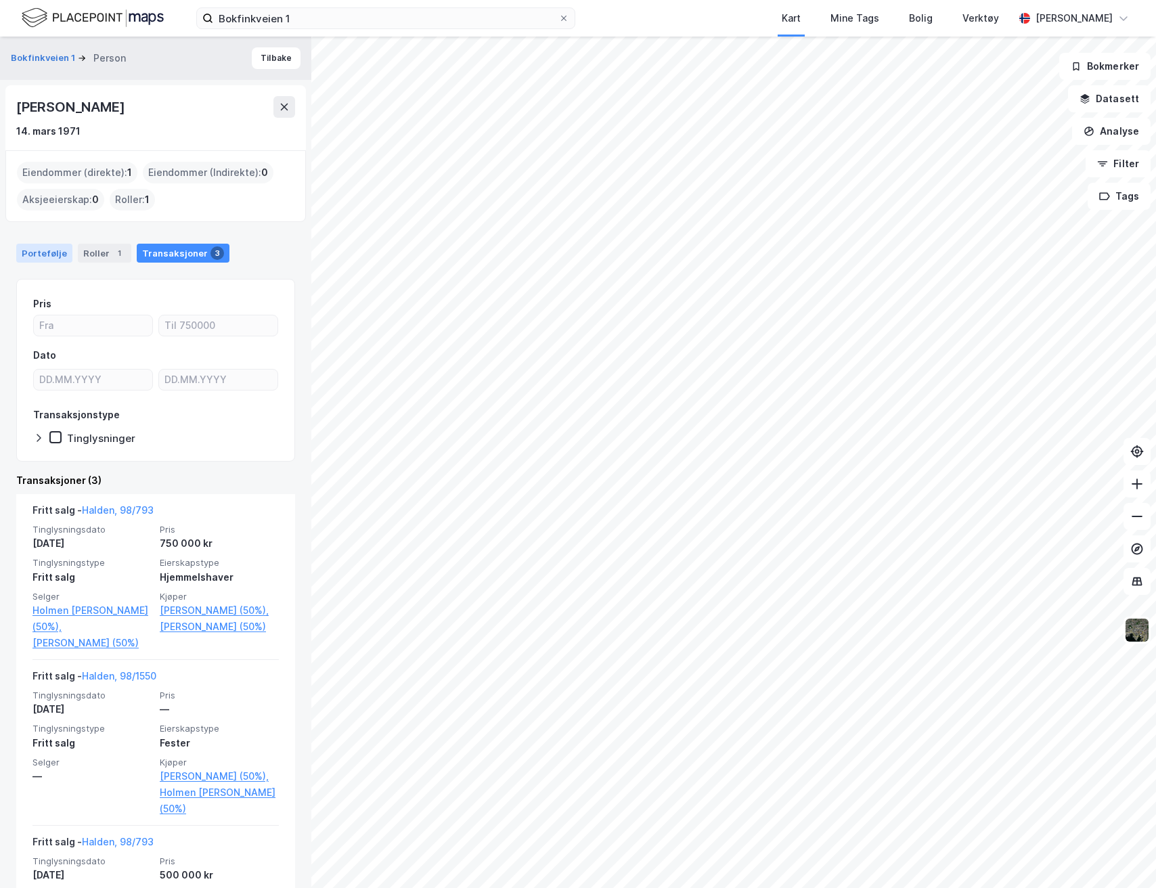
click at [60, 261] on div "Portefølje" at bounding box center [44, 253] width 56 height 19
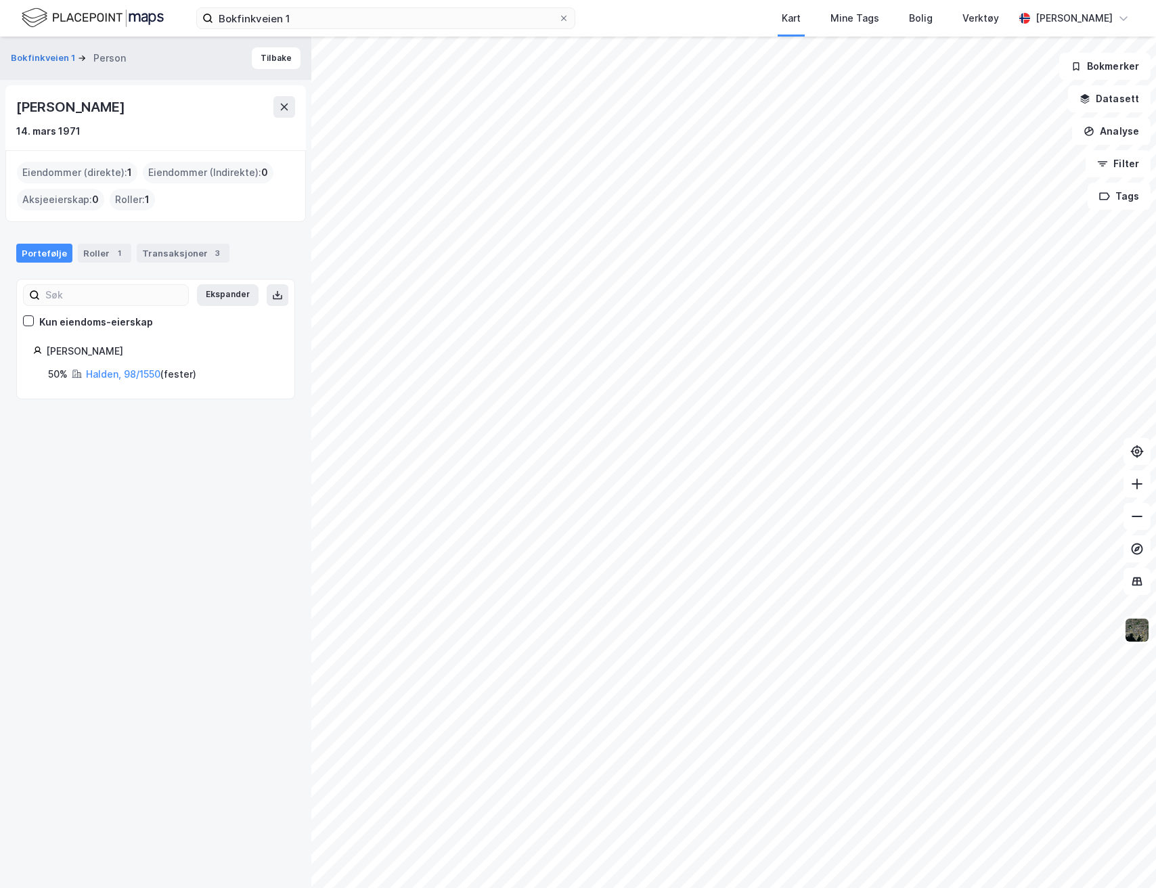
click at [65, 111] on div "Lars Erik Holmen" at bounding box center [71, 107] width 111 height 22
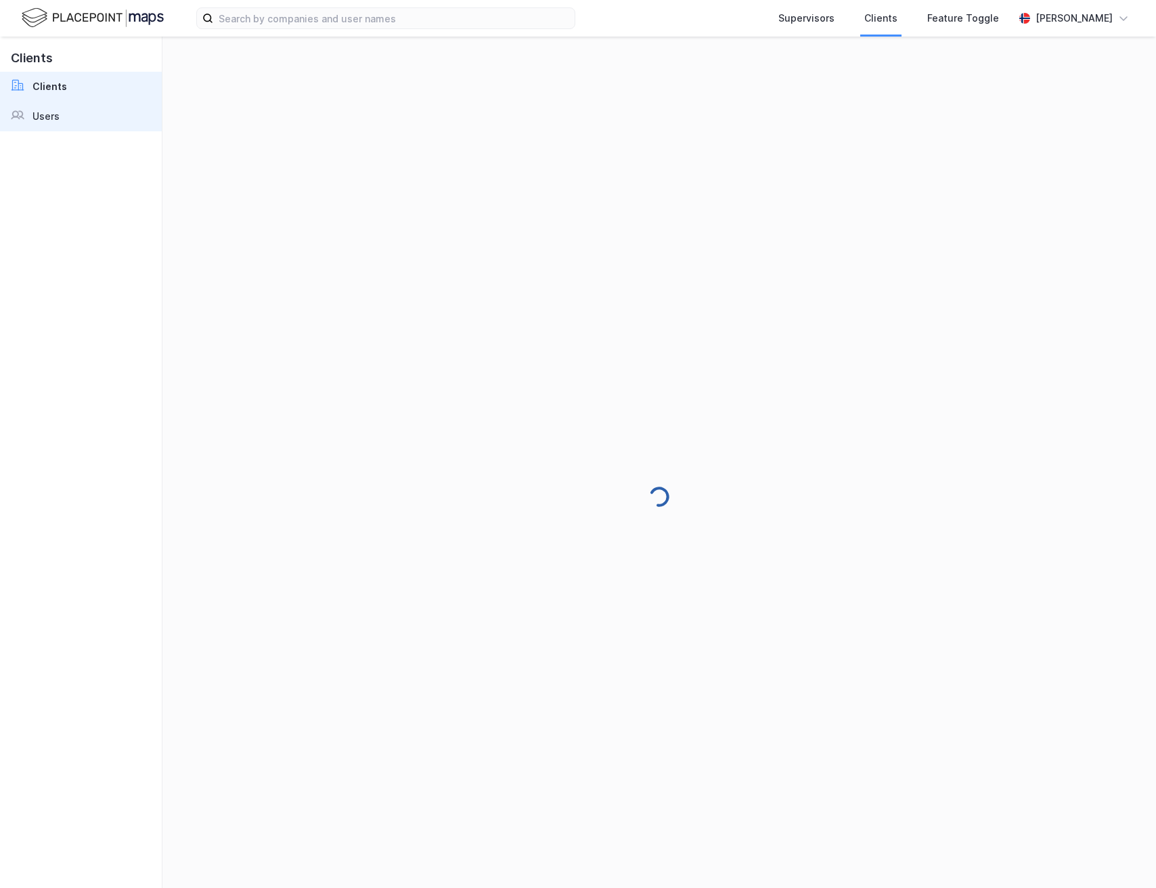
click at [84, 118] on link "Users" at bounding box center [81, 117] width 162 height 30
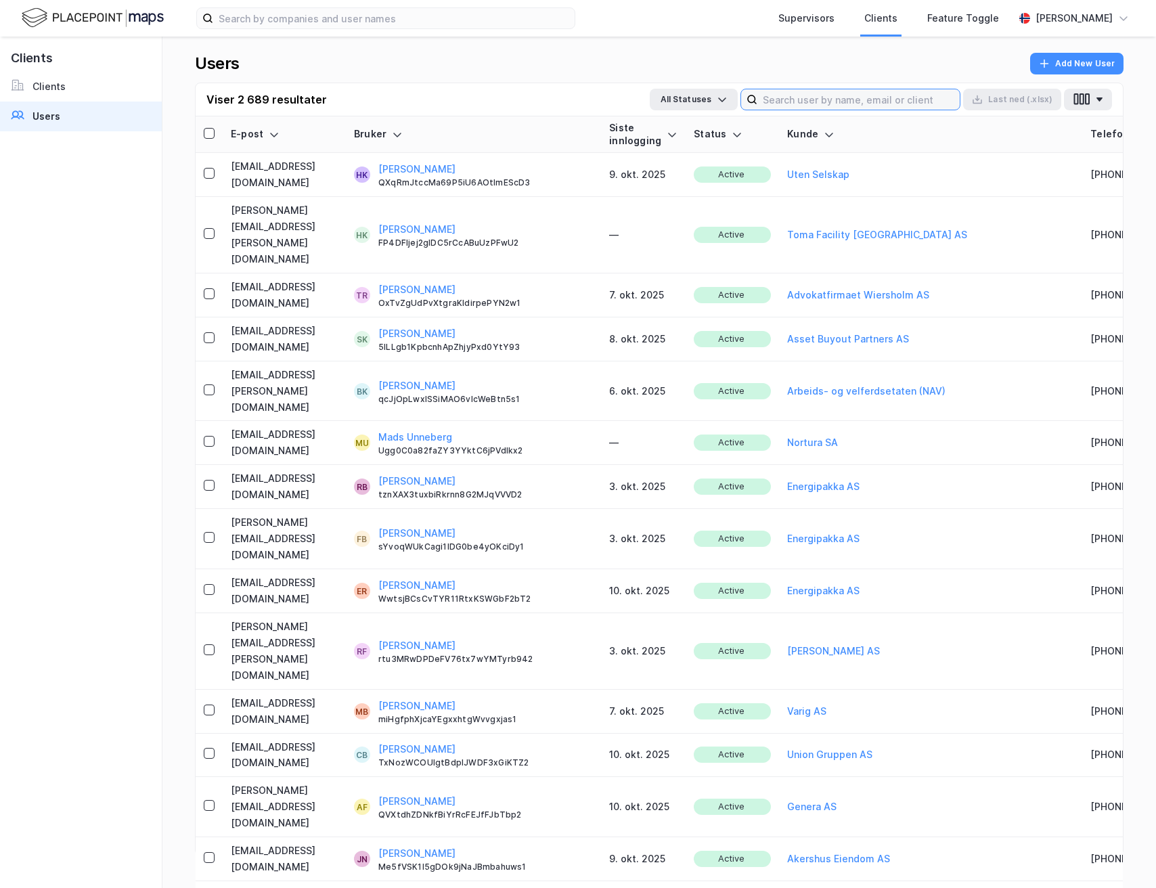
click at [809, 97] on input at bounding box center [858, 99] width 202 height 20
paste input "[PERSON_NAME]"
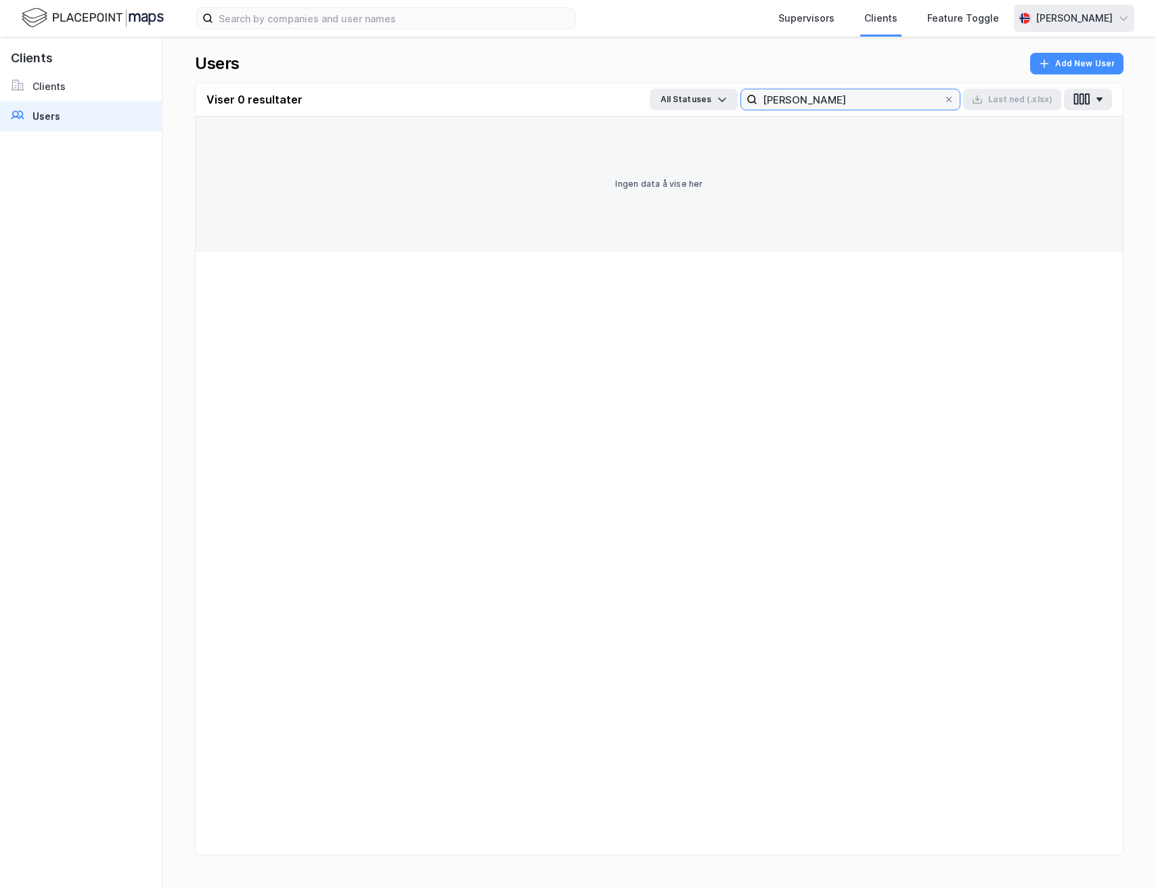
type input "[PERSON_NAME]"
click at [1014, 8] on div "[PERSON_NAME]" at bounding box center [1074, 18] width 120 height 27
click at [1011, 75] on div "Logg ut" at bounding box center [1006, 83] width 37 height 16
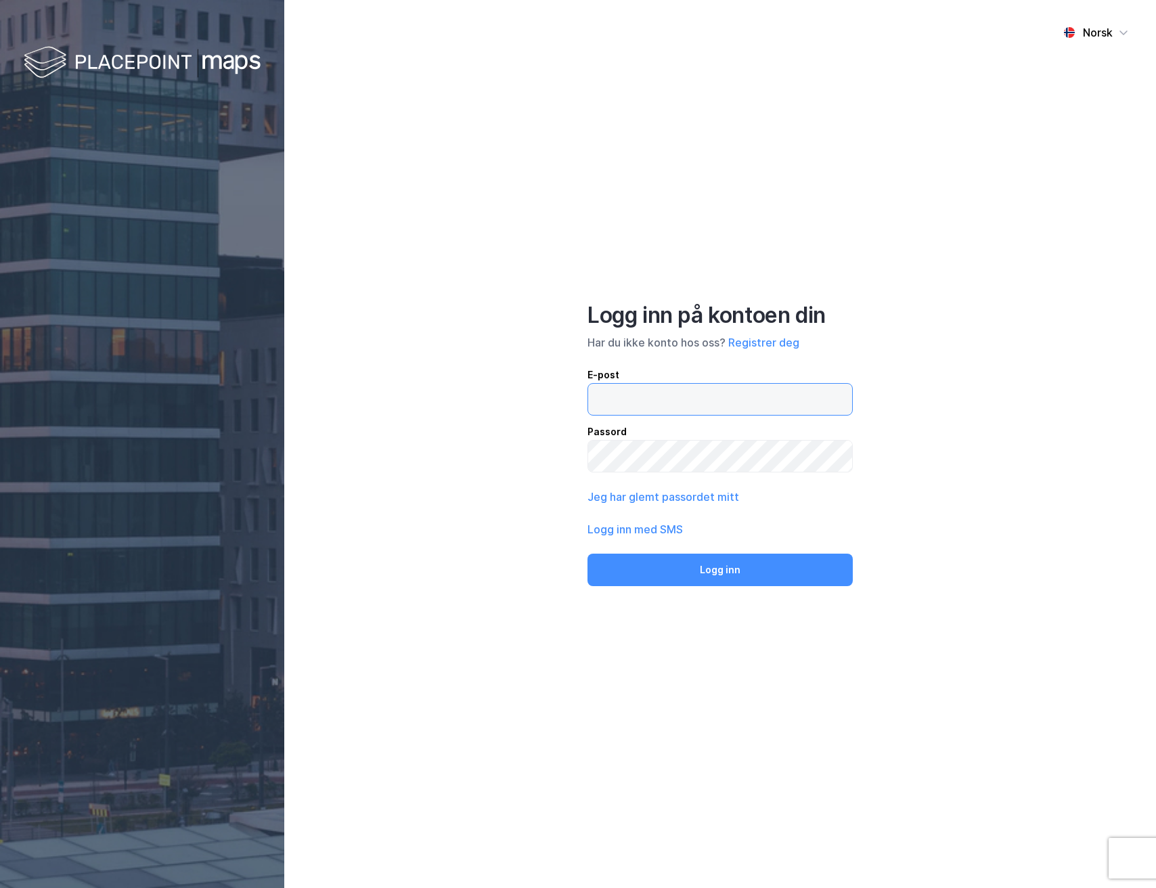
click at [667, 401] on input "email" at bounding box center [720, 399] width 264 height 31
type input "[PERSON_NAME][EMAIL_ADDRESS][DOMAIN_NAME]"
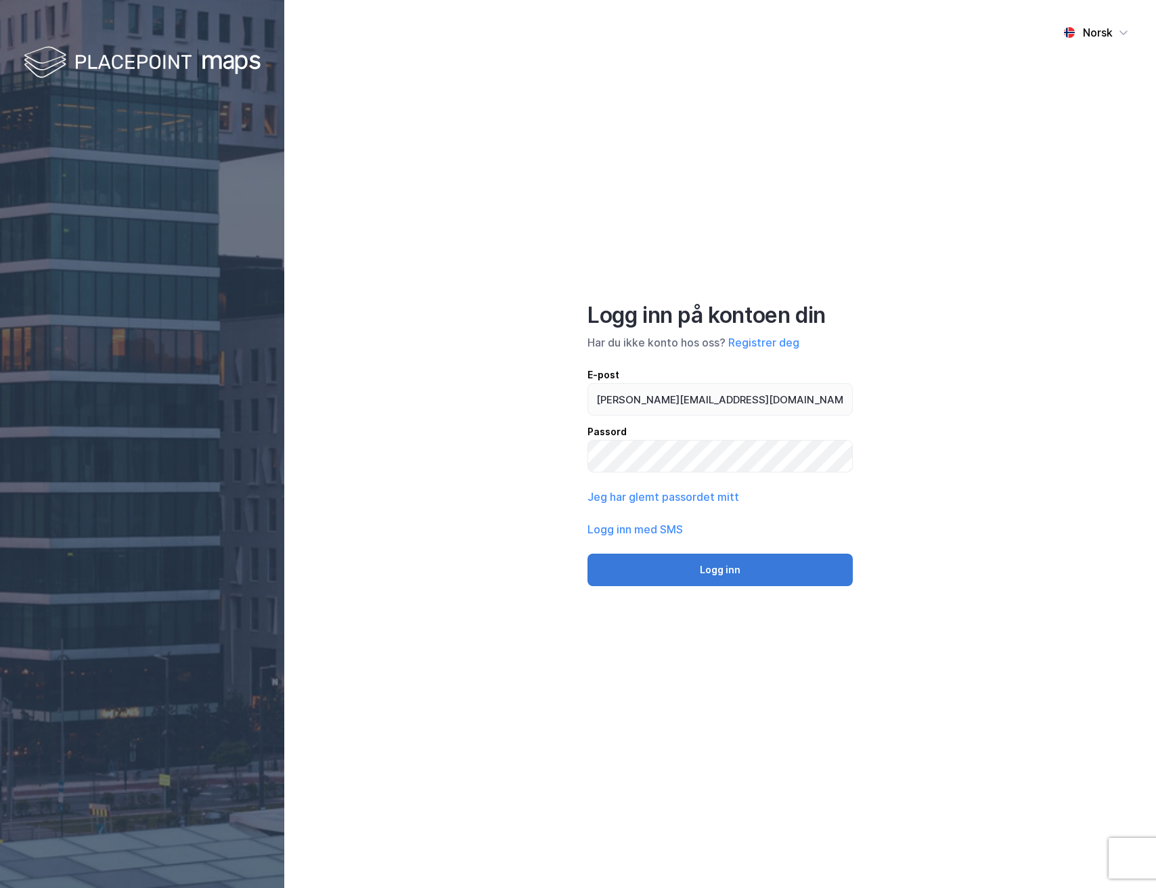
click at [678, 578] on button "Logg inn" at bounding box center [719, 570] width 265 height 32
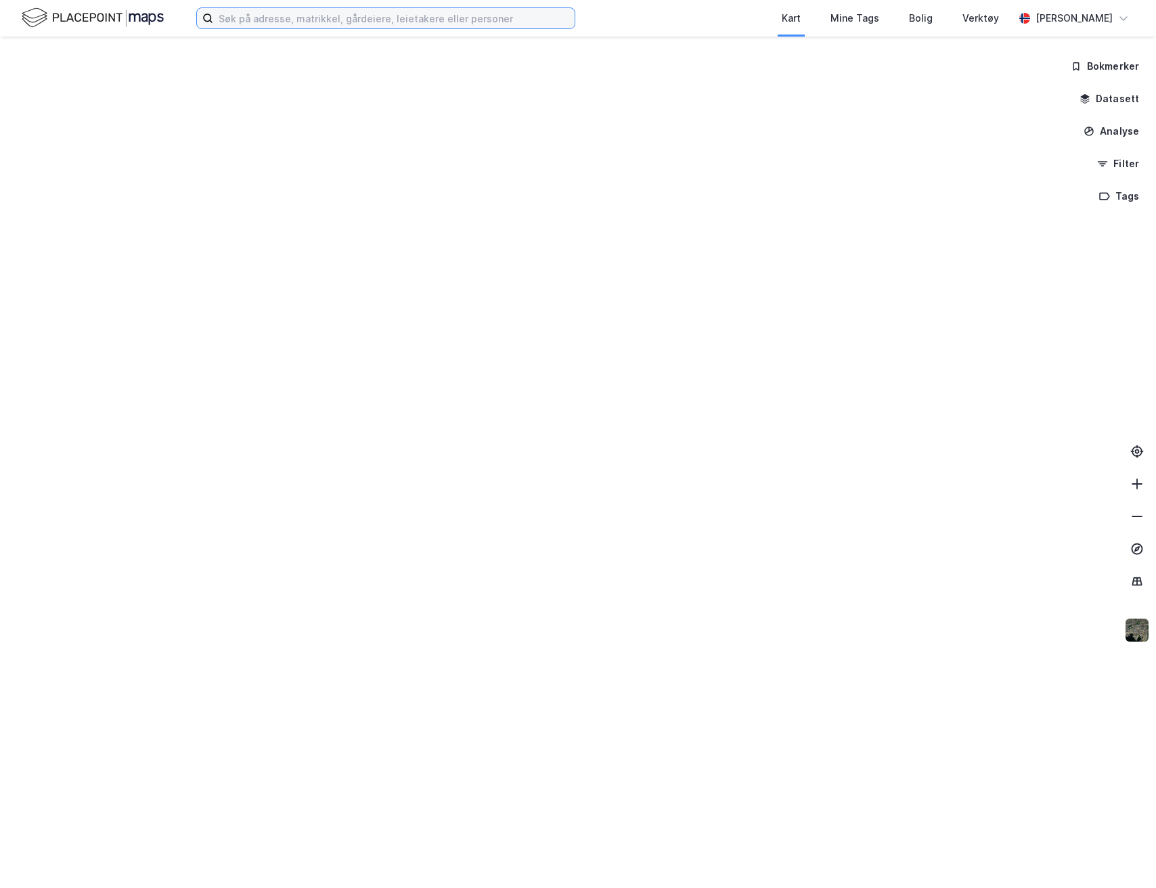
click at [295, 24] on input at bounding box center [393, 18] width 361 height 20
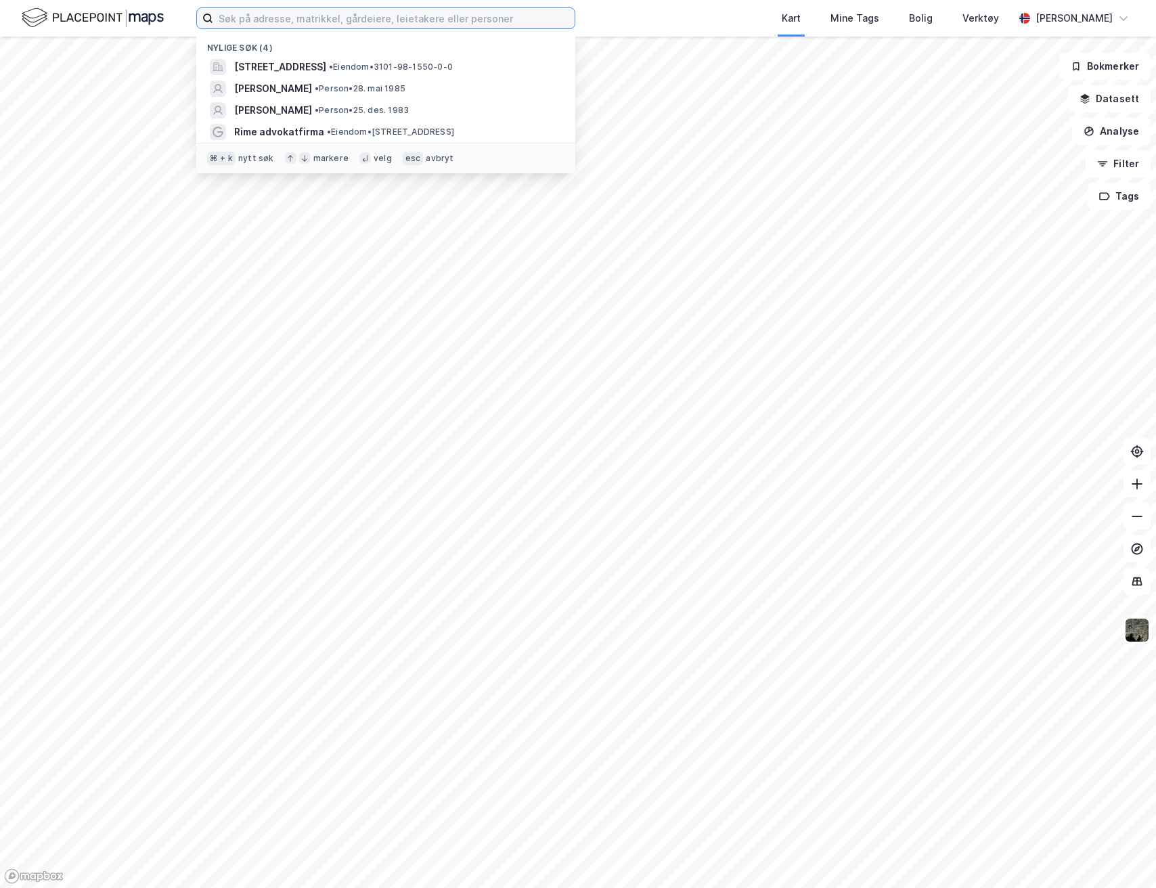
paste input "[PERSON_NAME]"
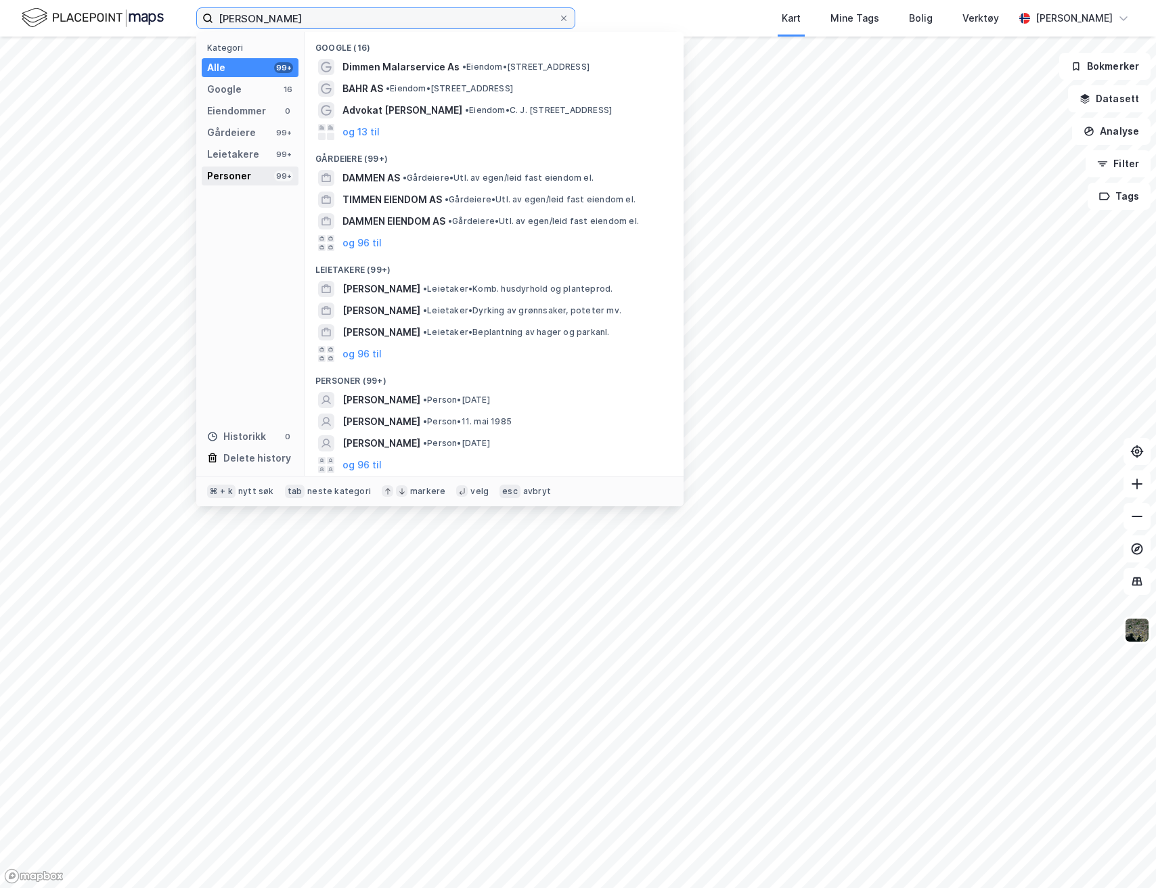
type input "[PERSON_NAME]"
click at [240, 166] on div "Personer 99+" at bounding box center [250, 175] width 97 height 19
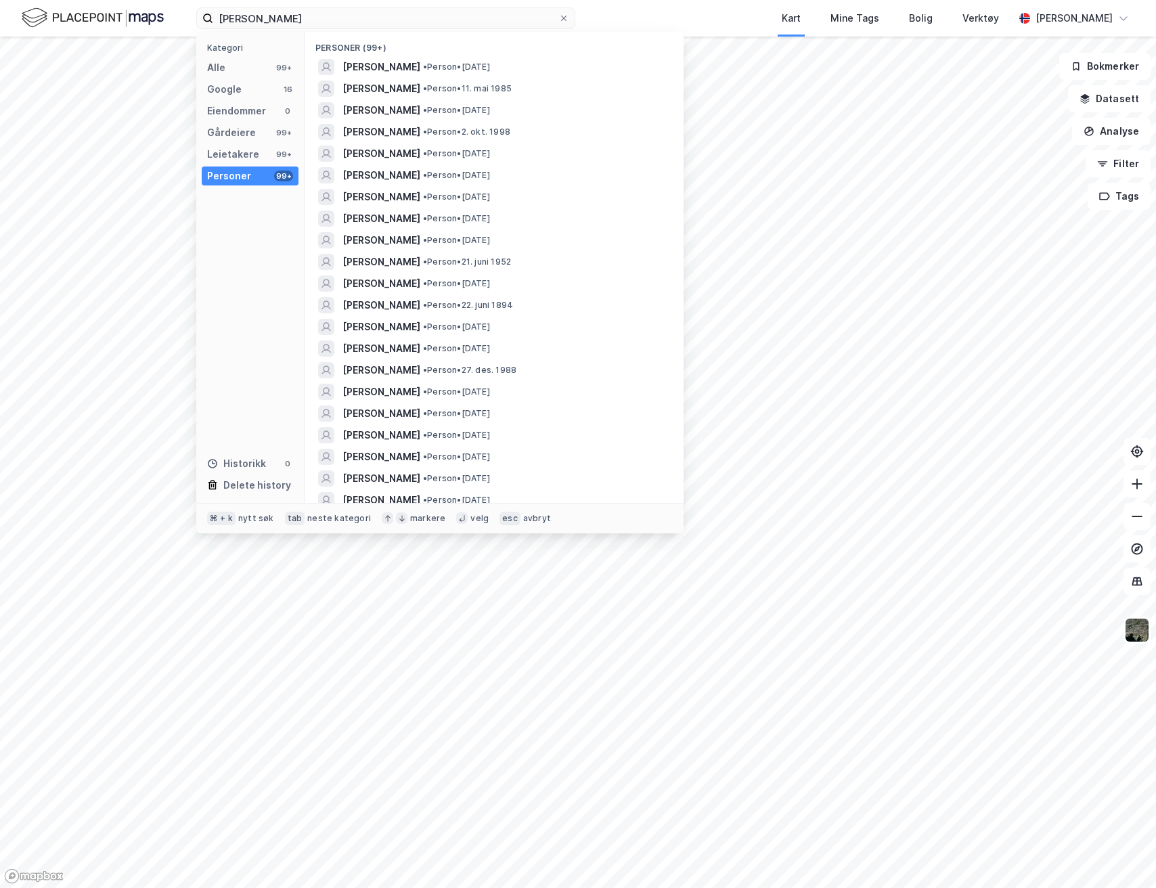
click at [240, 175] on div "Personer" at bounding box center [229, 176] width 44 height 16
click at [420, 64] on span "[PERSON_NAME]" at bounding box center [381, 67] width 78 height 16
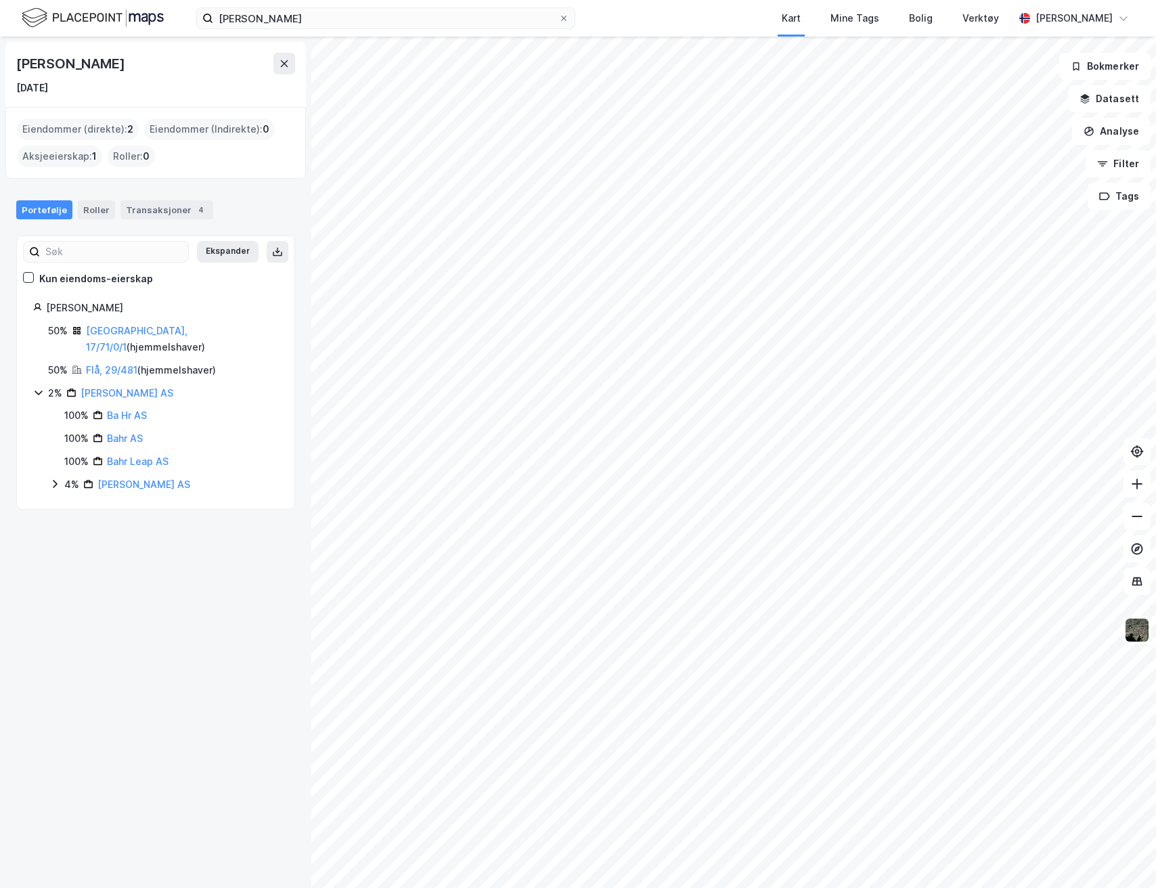
click at [52, 478] on icon at bounding box center [54, 483] width 11 height 11
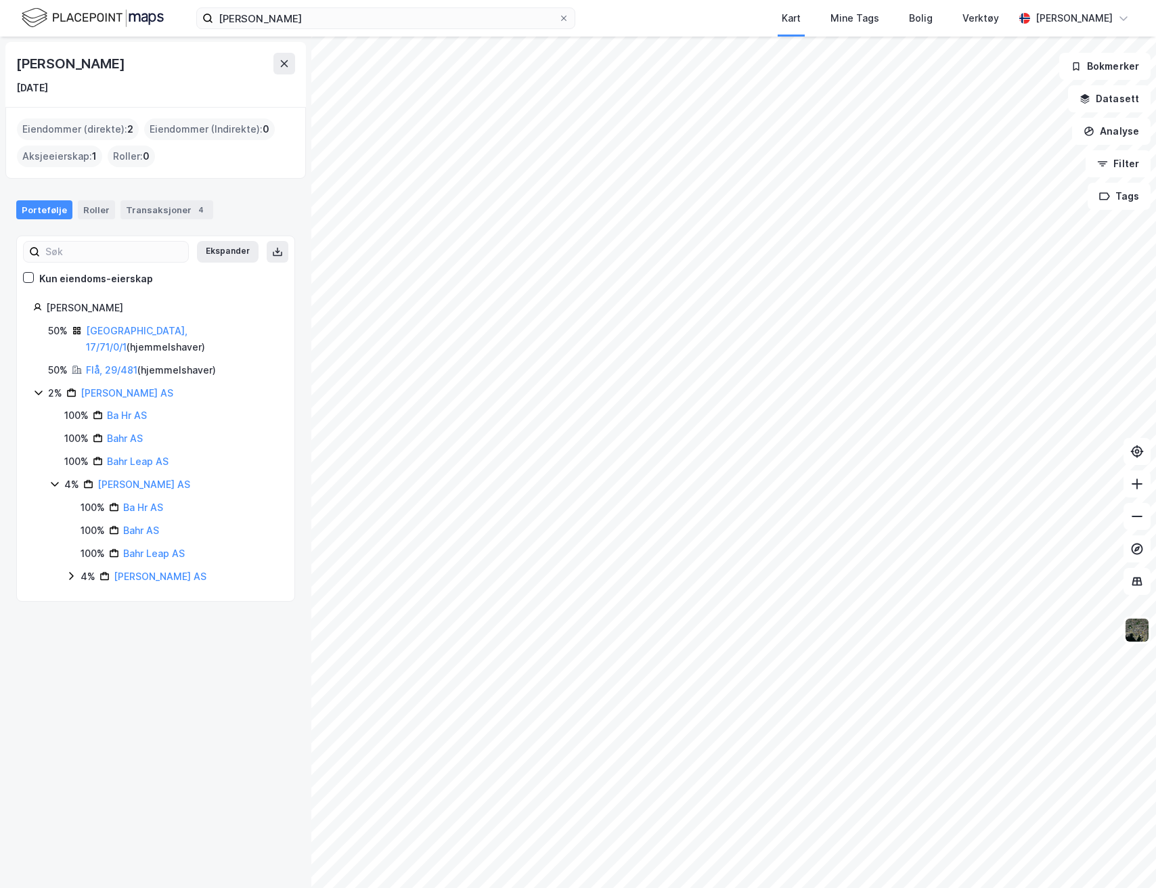
click at [74, 571] on icon at bounding box center [71, 576] width 11 height 11
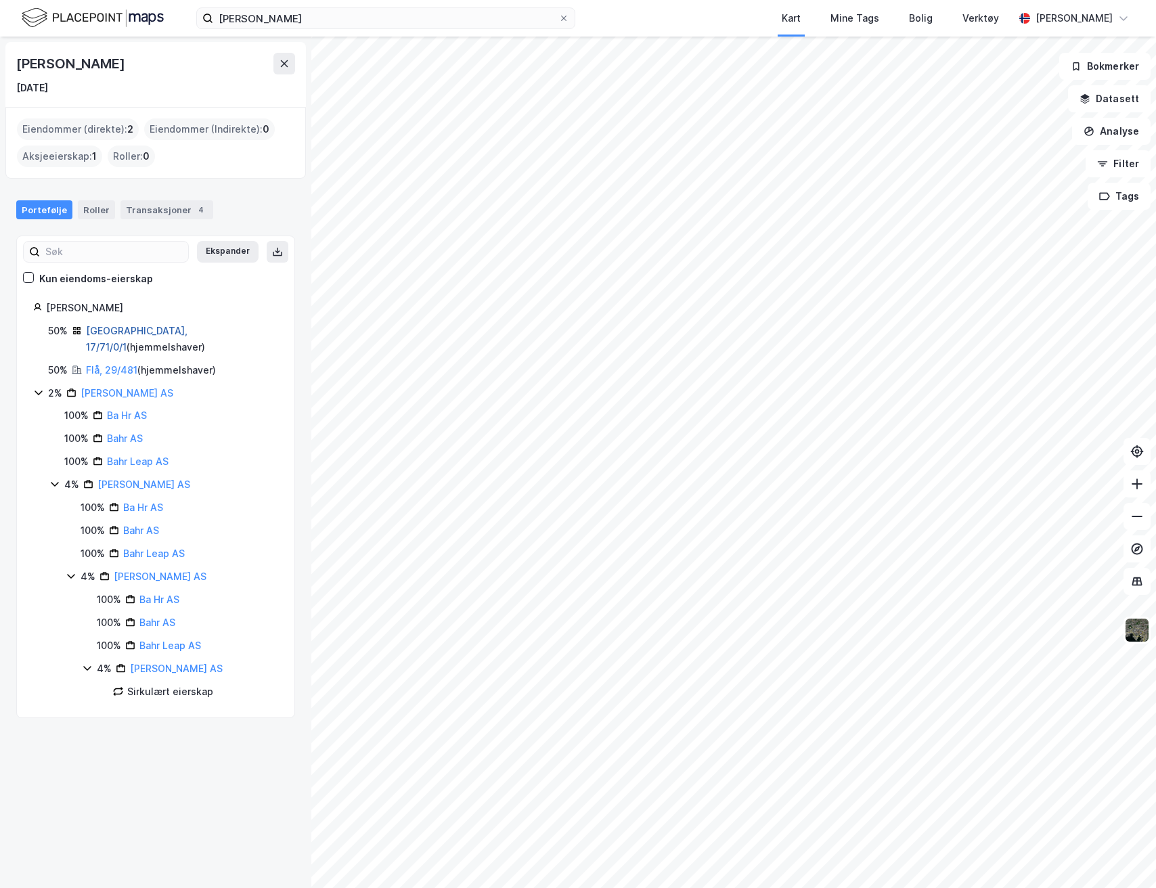
click at [127, 330] on link "[GEOGRAPHIC_DATA], 17/71/0/1" at bounding box center [137, 339] width 102 height 28
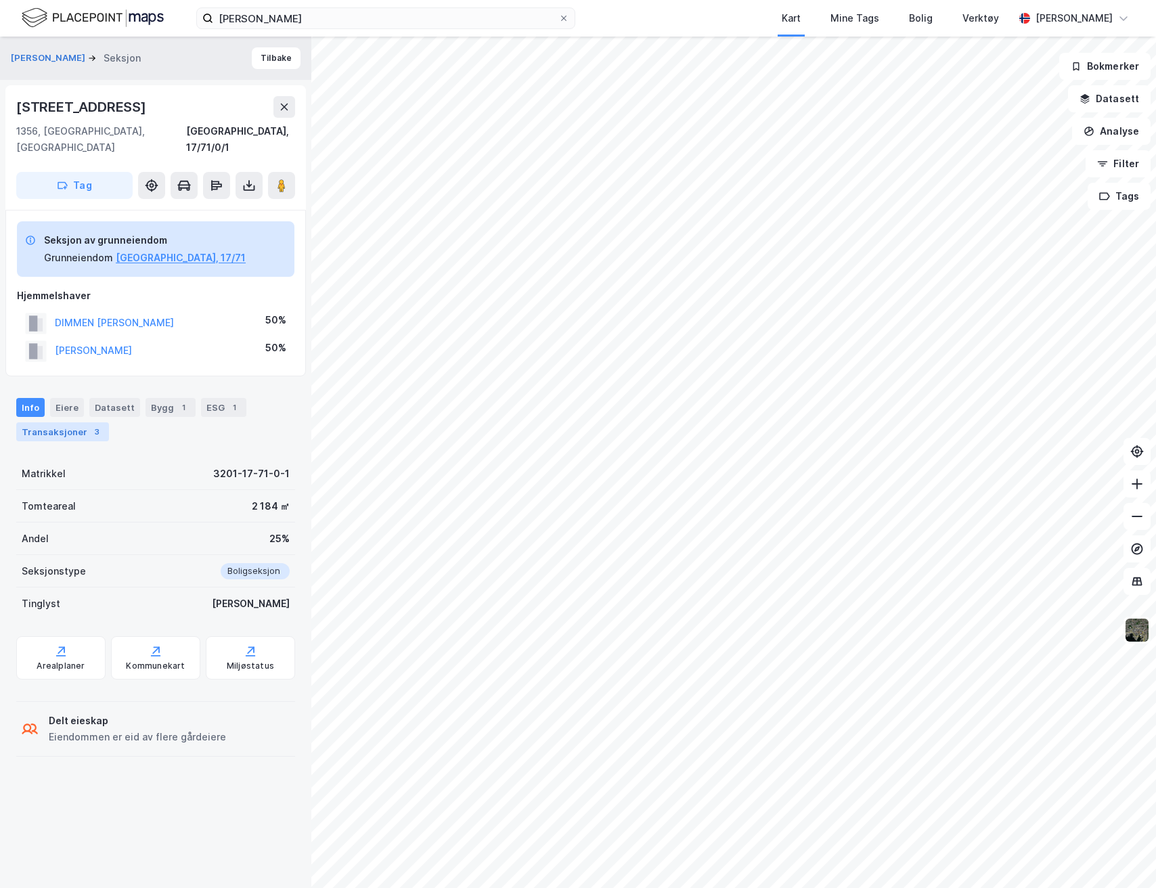
click at [72, 424] on div "Info Eiere Datasett Bygg 1 ESG 1 Transaksjoner 3" at bounding box center [155, 414] width 311 height 65
click at [72, 422] on div "Transaksjoner 3" at bounding box center [62, 431] width 93 height 19
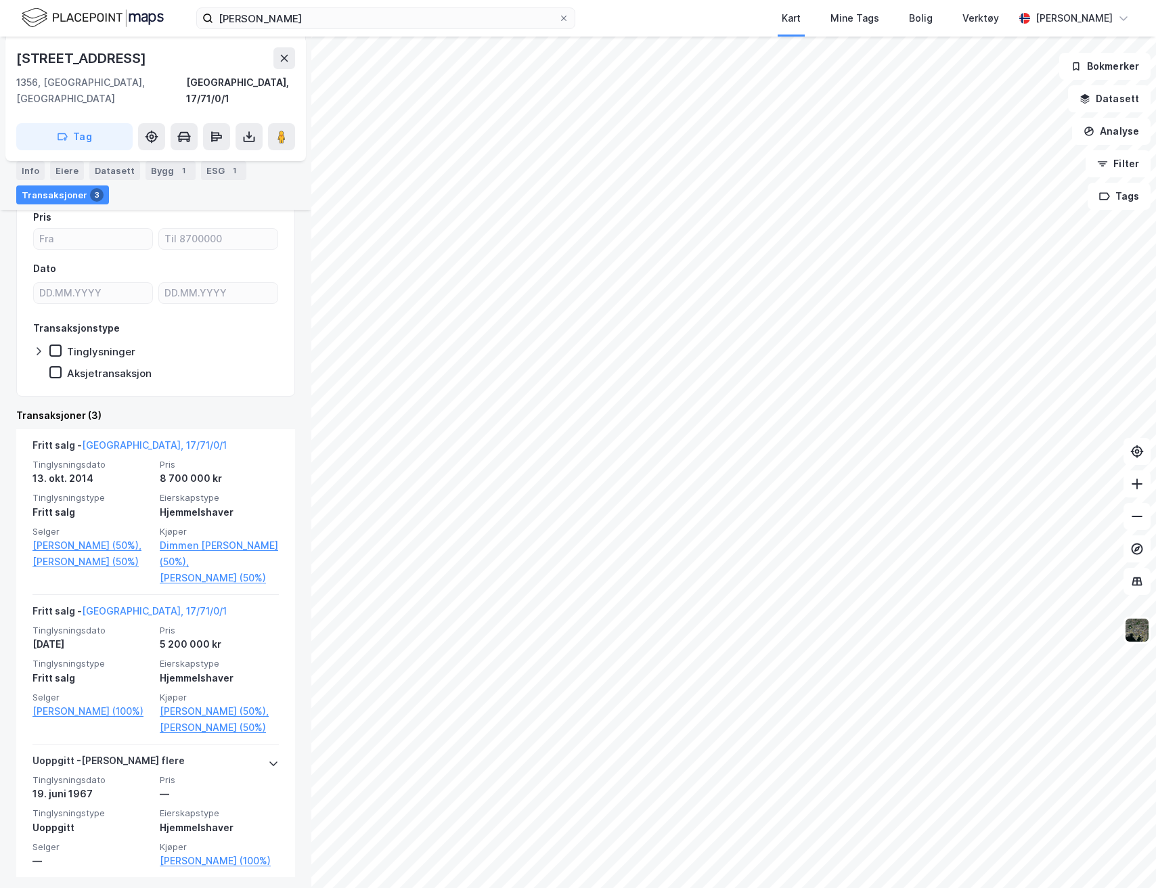
scroll to position [268, 0]
click at [1138, 629] on img at bounding box center [1137, 630] width 26 height 26
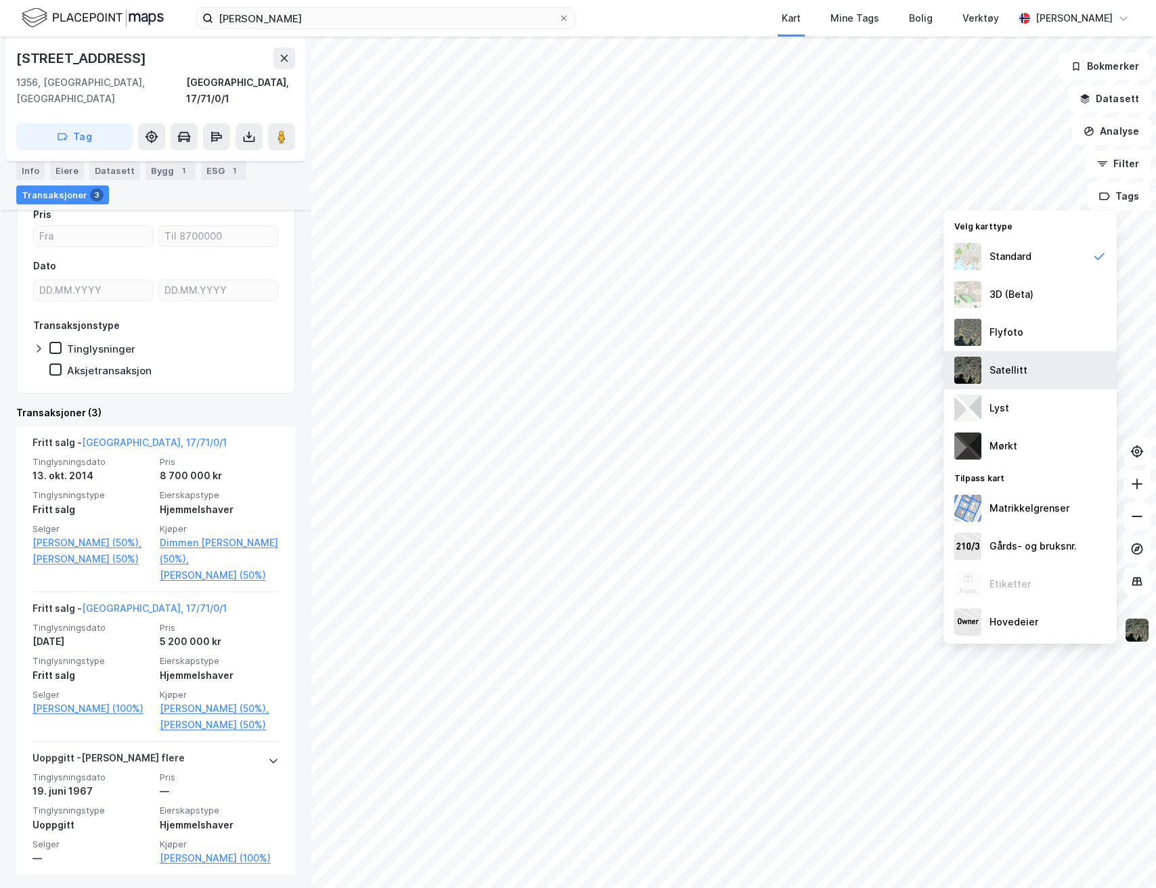
click at [1026, 370] on div "Satellitt" at bounding box center [1029, 370] width 173 height 38
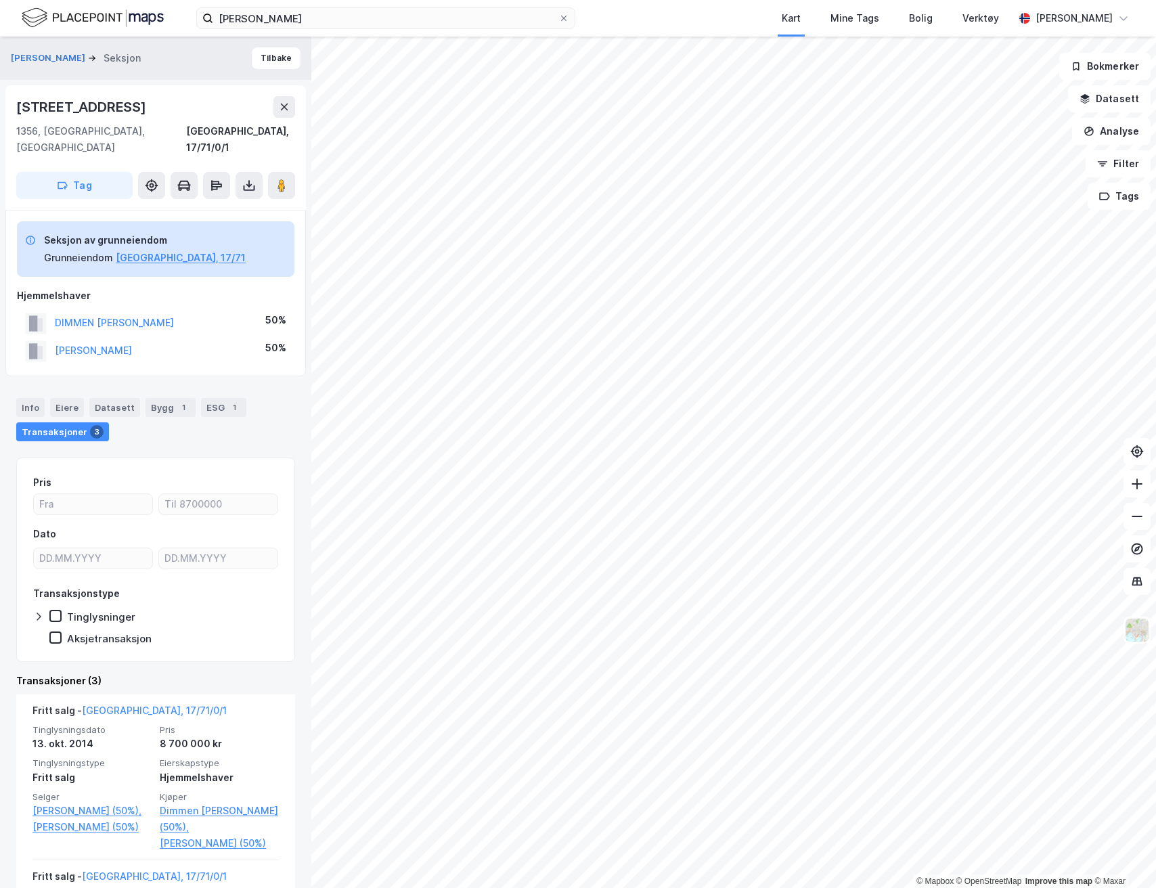
click at [778, 400] on div "© Mapbox © OpenStreetMap Improve this map © Maxar [PERSON_NAME] Tilbake Skansen…" at bounding box center [578, 462] width 1156 height 851
